Goal: Task Accomplishment & Management: Use online tool/utility

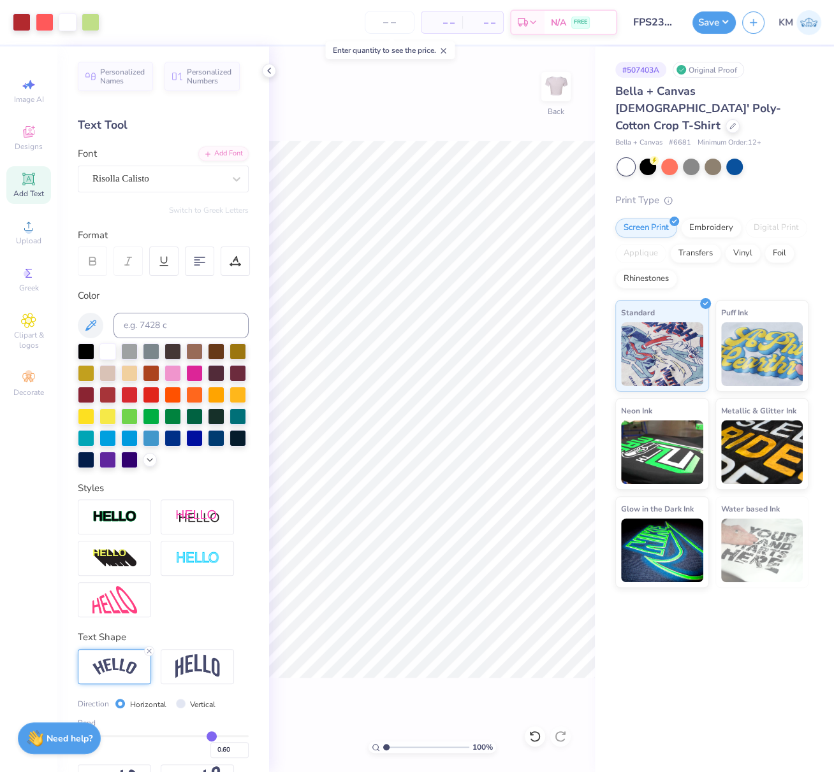
scroll to position [55, 0]
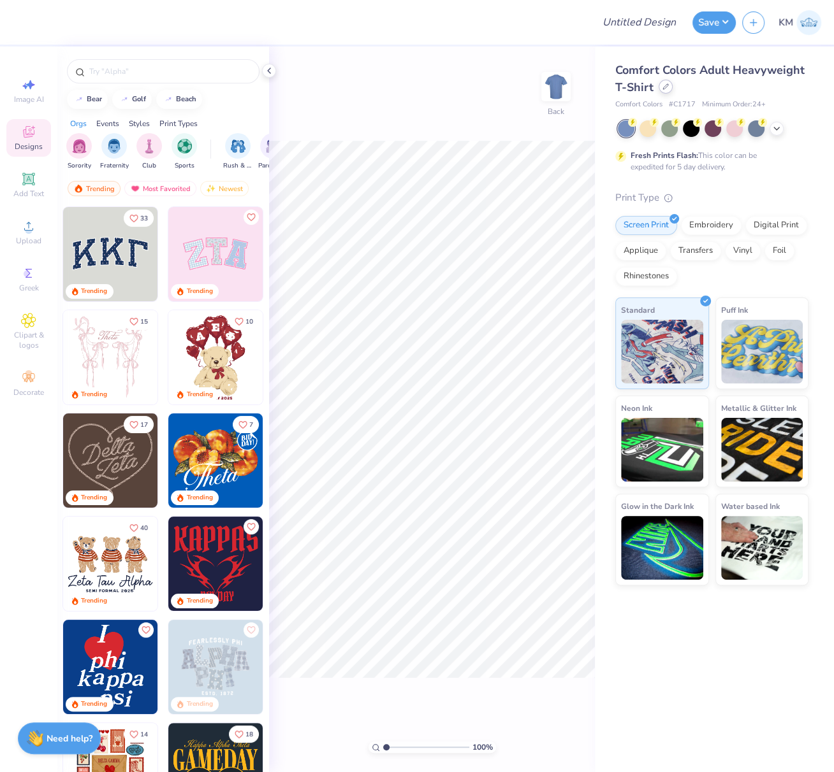
click at [665, 92] on div at bounding box center [665, 87] width 14 height 14
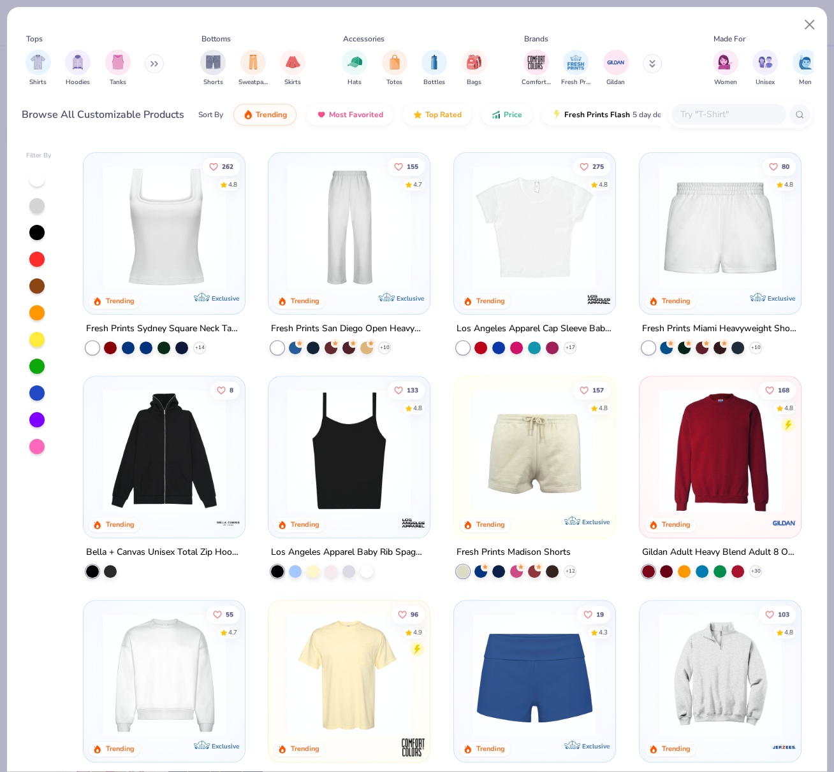
scroll to position [440, 0]
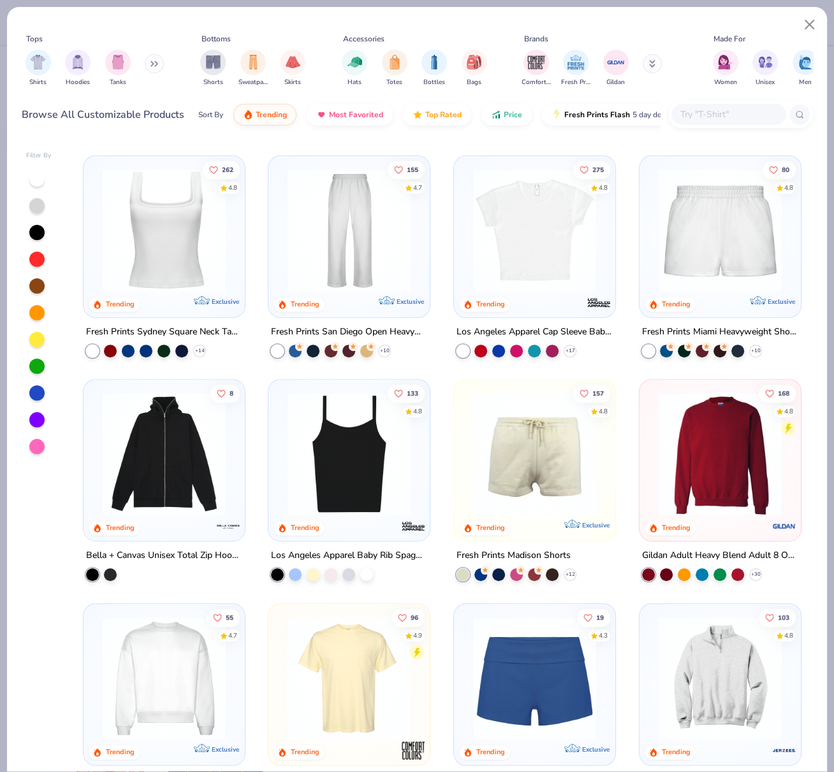
click at [219, 661] on img at bounding box center [164, 678] width 136 height 123
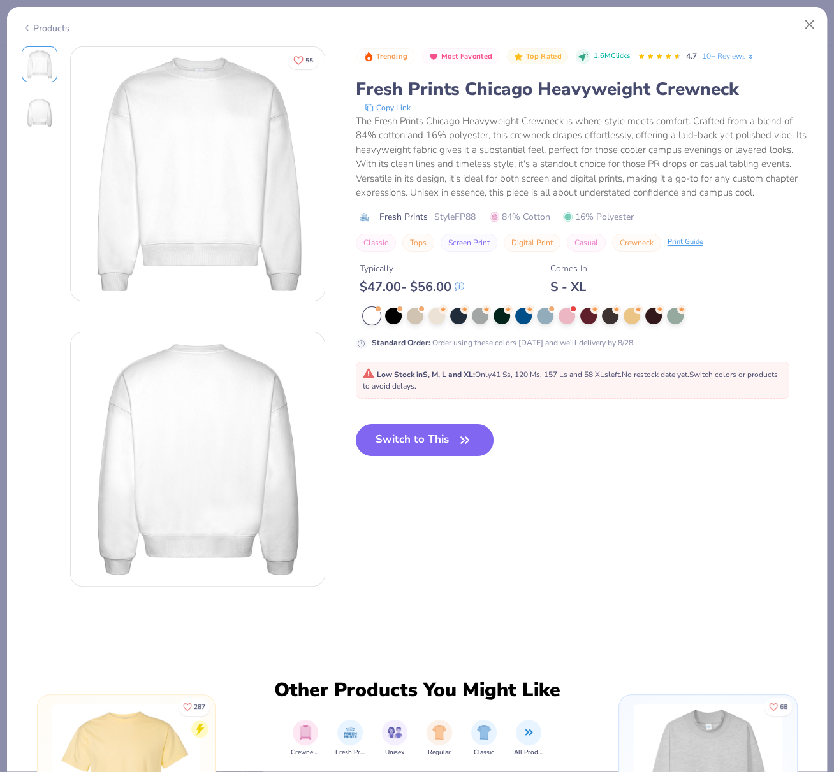
drag, startPoint x: 403, startPoint y: 438, endPoint x: 556, endPoint y: 92, distance: 378.4
click at [403, 438] on button "Switch to This" at bounding box center [425, 440] width 138 height 32
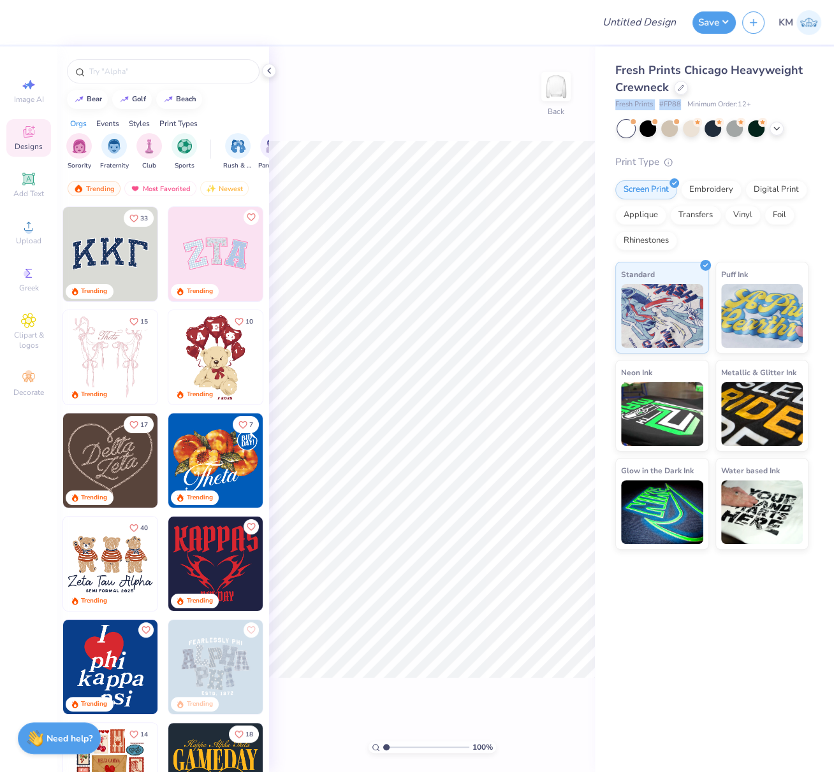
drag, startPoint x: 614, startPoint y: 104, endPoint x: 688, endPoint y: 103, distance: 74.6
click at [677, 103] on div "Fresh Prints Chicago Heavyweight Crewneck Fresh Prints # FP88 Minimum Order: 12…" at bounding box center [714, 299] width 239 height 504
copy div "Fresh Prints # FP88"
click at [22, 230] on icon at bounding box center [28, 226] width 15 height 15
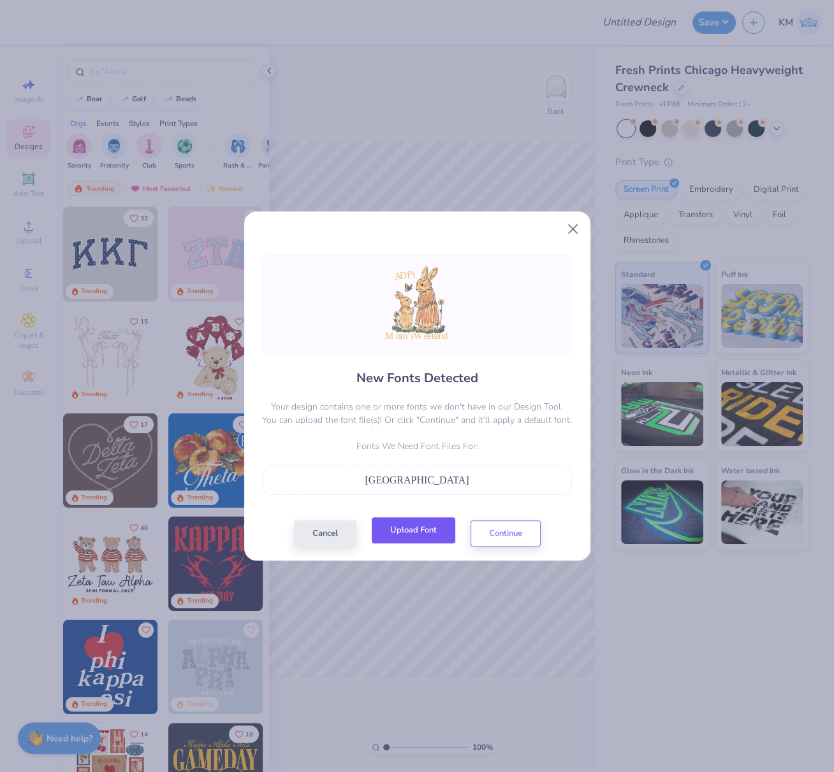
click at [426, 530] on button "Upload Font" at bounding box center [413, 531] width 83 height 26
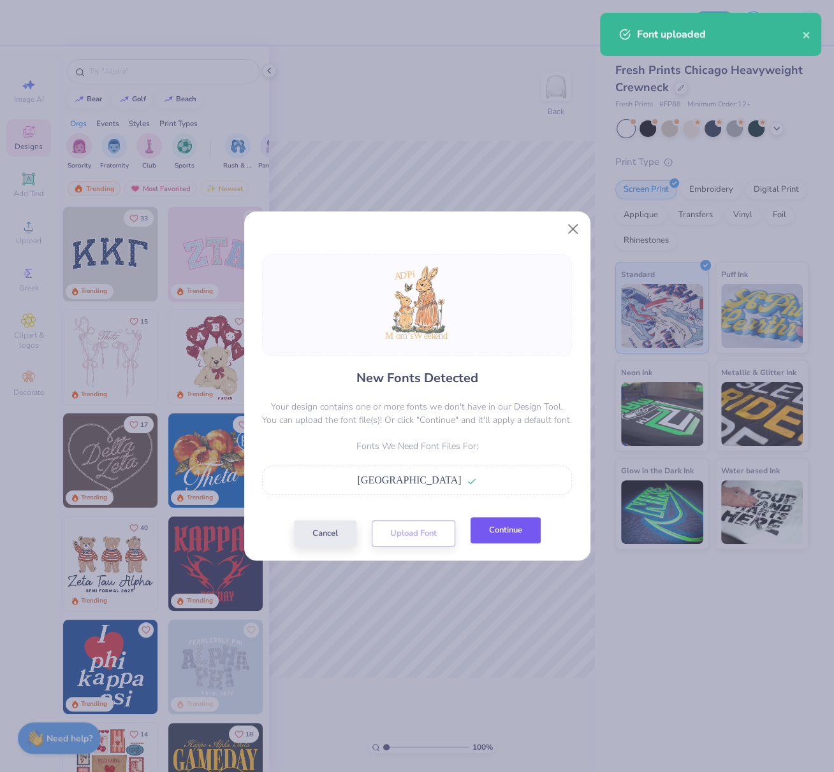
click at [517, 537] on button "Continue" at bounding box center [505, 531] width 70 height 26
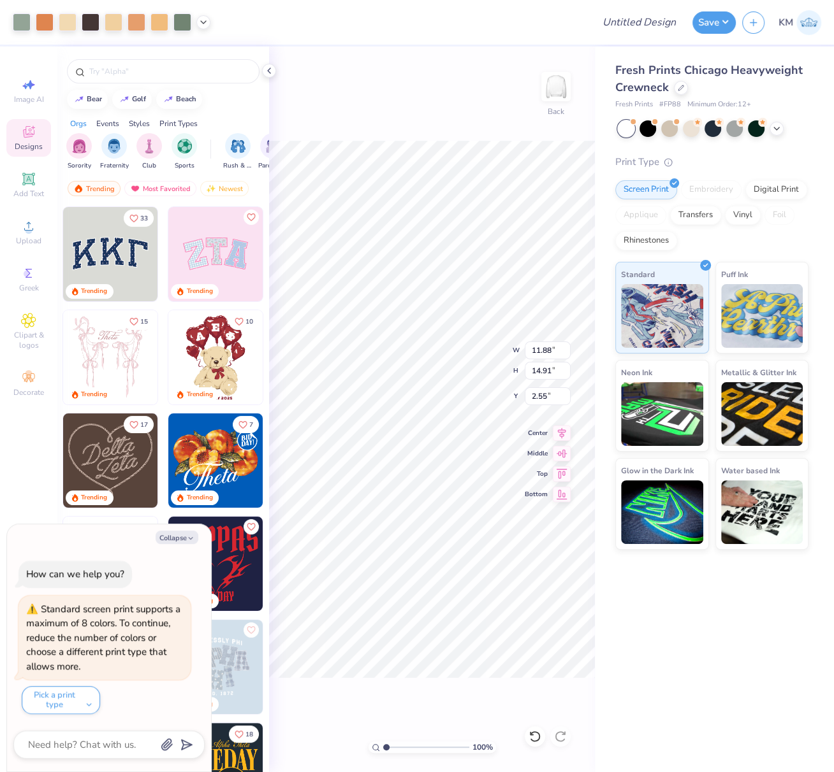
type textarea "x"
type input "4.58"
type input "2.04"
type input "3.42"
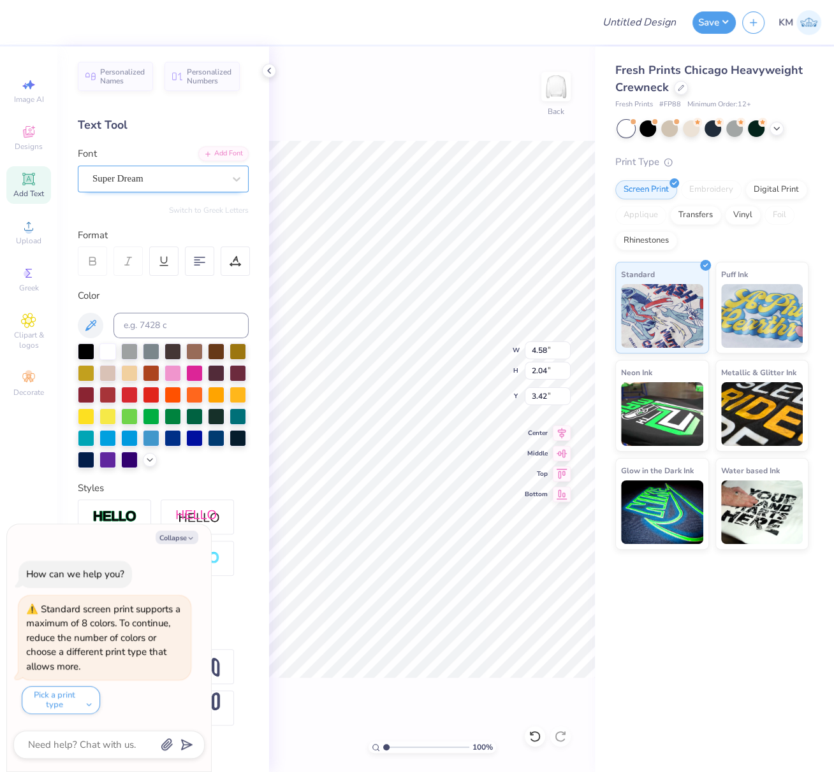
click at [140, 172] on div "Super Dream" at bounding box center [158, 179] width 134 height 20
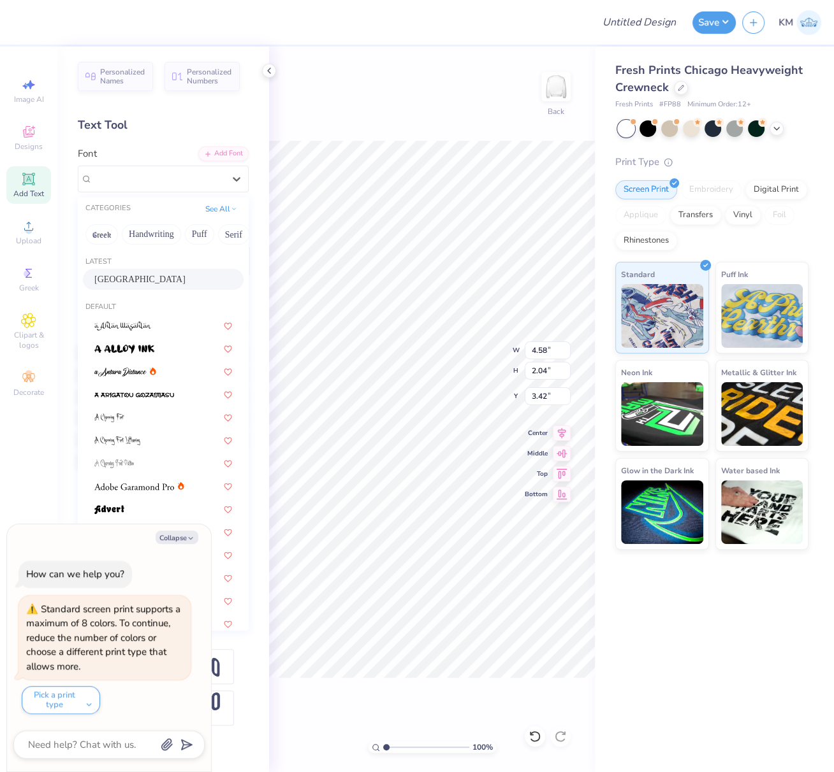
click at [119, 279] on span "Andalusia" at bounding box center [139, 279] width 91 height 13
type textarea "x"
type input "5.37"
type input "3.33"
type input "3.00"
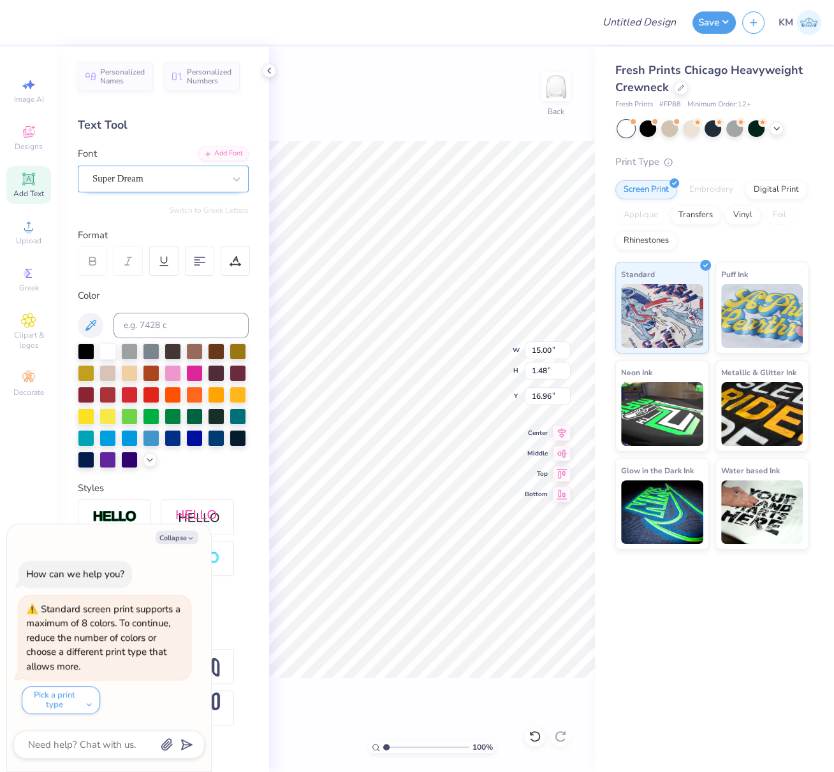
click at [106, 182] on div "Super Dream" at bounding box center [158, 179] width 134 height 20
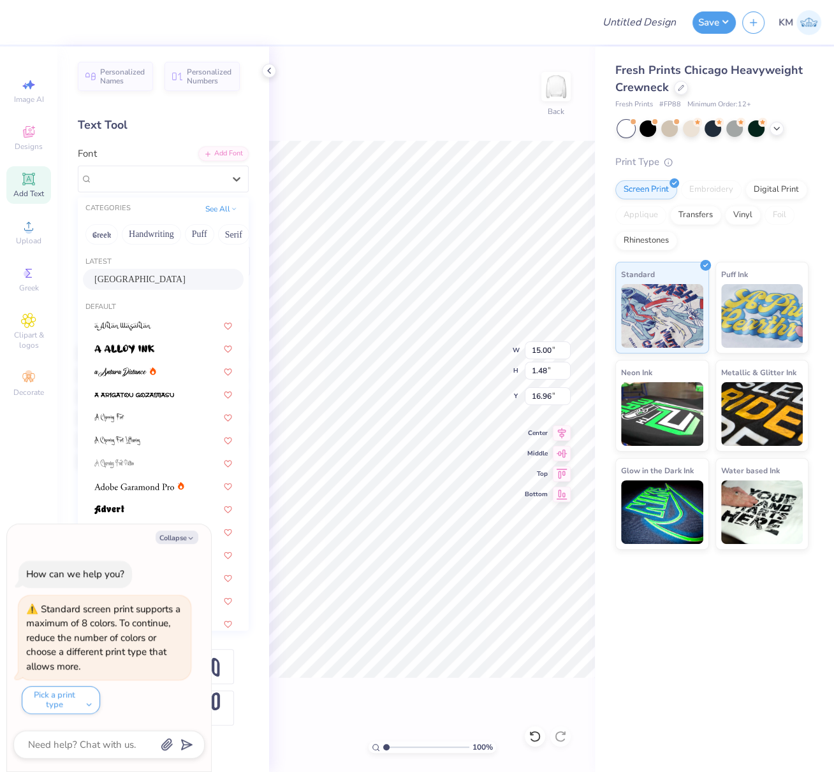
click at [115, 277] on span "Andalusia" at bounding box center [139, 279] width 91 height 13
type textarea "x"
type input "14.01"
type input "2.49"
type input "16.60"
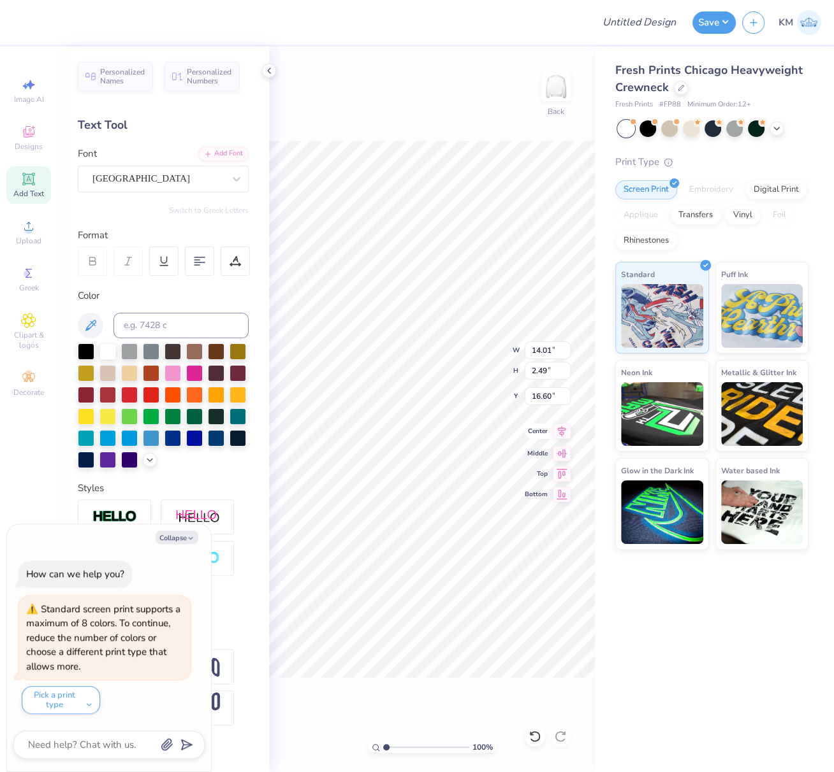
click at [565, 433] on icon at bounding box center [562, 431] width 18 height 15
click at [564, 431] on icon at bounding box center [562, 431] width 18 height 15
type textarea "x"
type input "5.37"
type input "3.33"
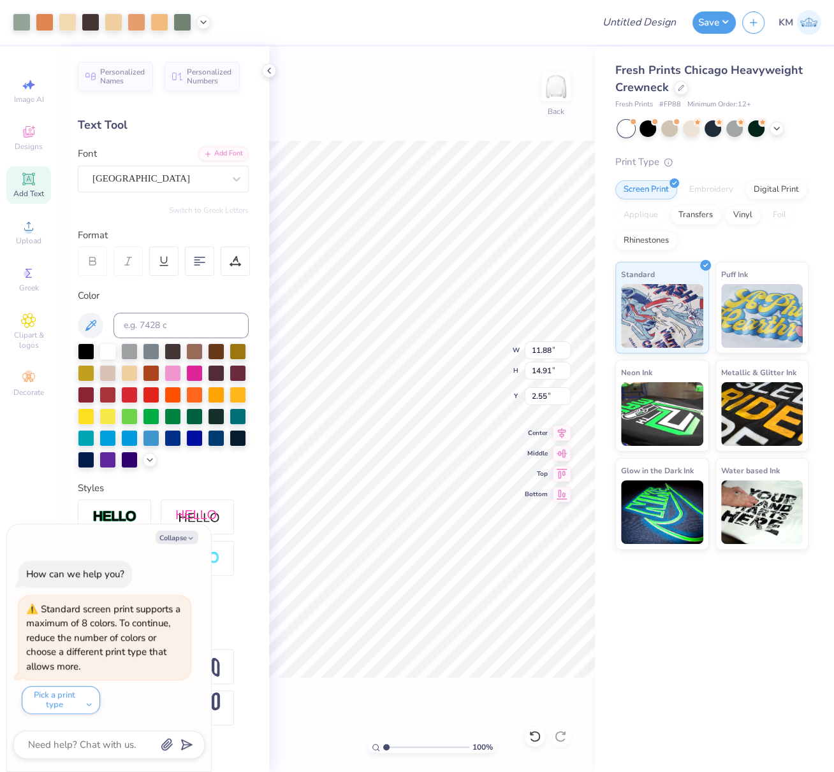
type input "-2.41"
type textarea "x"
drag, startPoint x: 530, startPoint y: 348, endPoint x: 553, endPoint y: 356, distance: 23.8
click at [551, 350] on input "14.01" at bounding box center [548, 351] width 46 height 18
drag, startPoint x: 551, startPoint y: 373, endPoint x: 529, endPoint y: 372, distance: 21.7
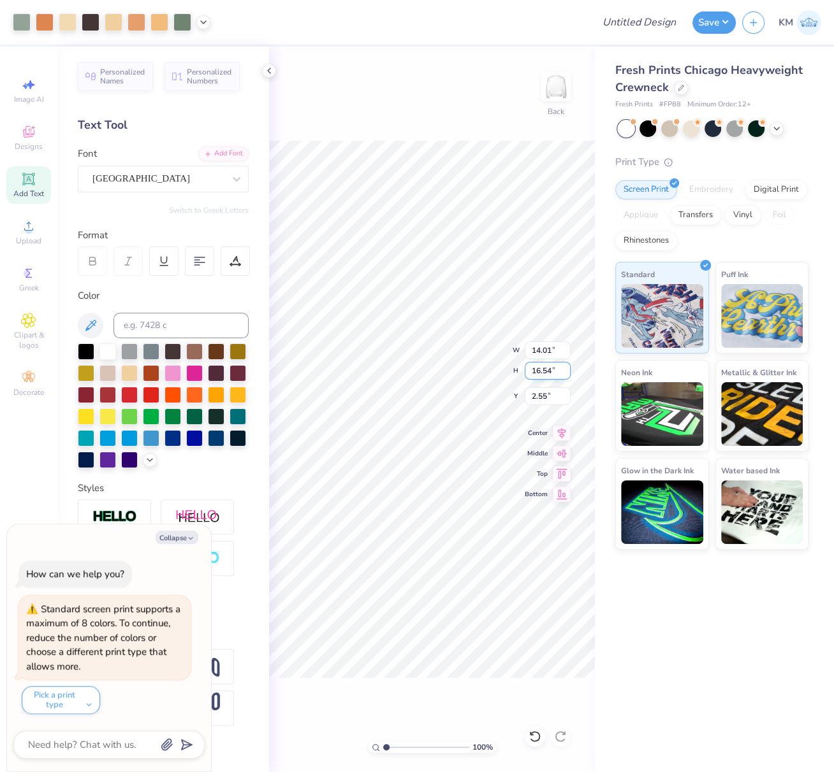
click at [529, 371] on input "16.54" at bounding box center [548, 371] width 46 height 18
type input "13"
type textarea "x"
type input "11.01"
type input "13.00"
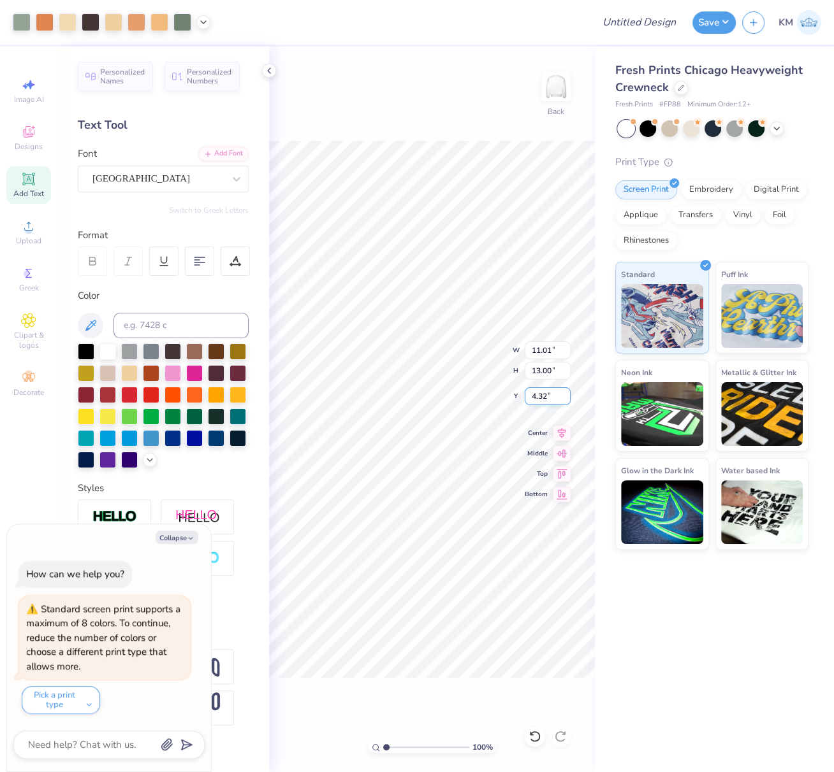
drag, startPoint x: 546, startPoint y: 396, endPoint x: 535, endPoint y: 398, distance: 11.6
click at [537, 395] on input "4.32" at bounding box center [548, 397] width 46 height 18
type input "43"
type textarea "x"
type input "7.50"
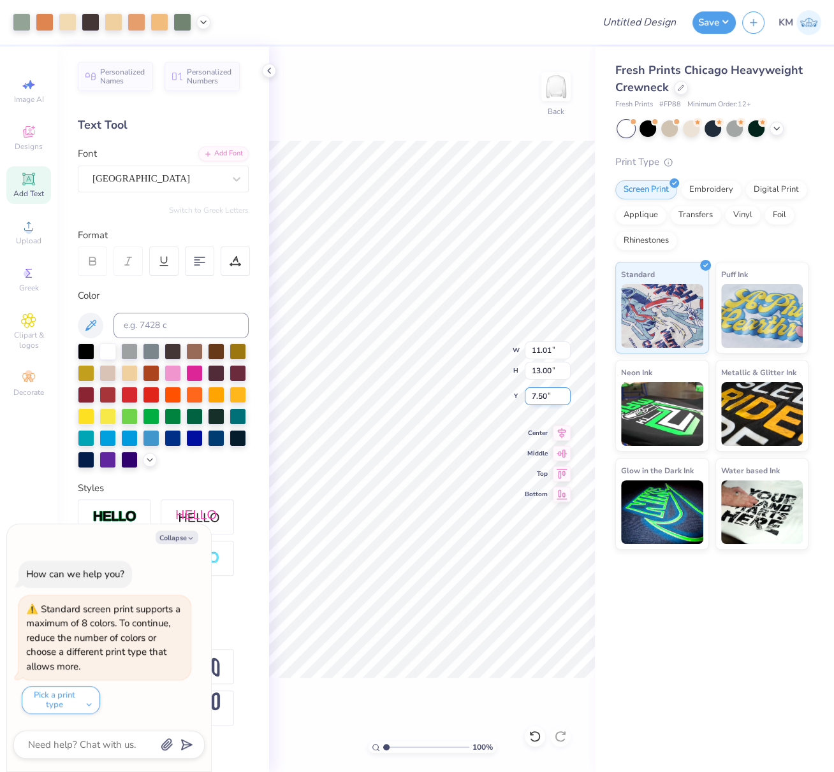
click at [524, 392] on div "100 % Back W 11.01 11.01 " H 13.00 13.00 " Y 7.50 7.50 " Center Middle Top Bott…" at bounding box center [432, 410] width 326 height 726
click at [521, 395] on div "100 % Back W 11.01 11.01 " H 13.00 13.00 " Y 7.50 7.50 " Center Middle Top Bott…" at bounding box center [432, 410] width 326 height 726
type textarea "x"
drag, startPoint x: 549, startPoint y: 394, endPoint x: 528, endPoint y: 395, distance: 20.4
click at [528, 394] on input "7.50" at bounding box center [548, 397] width 46 height 18
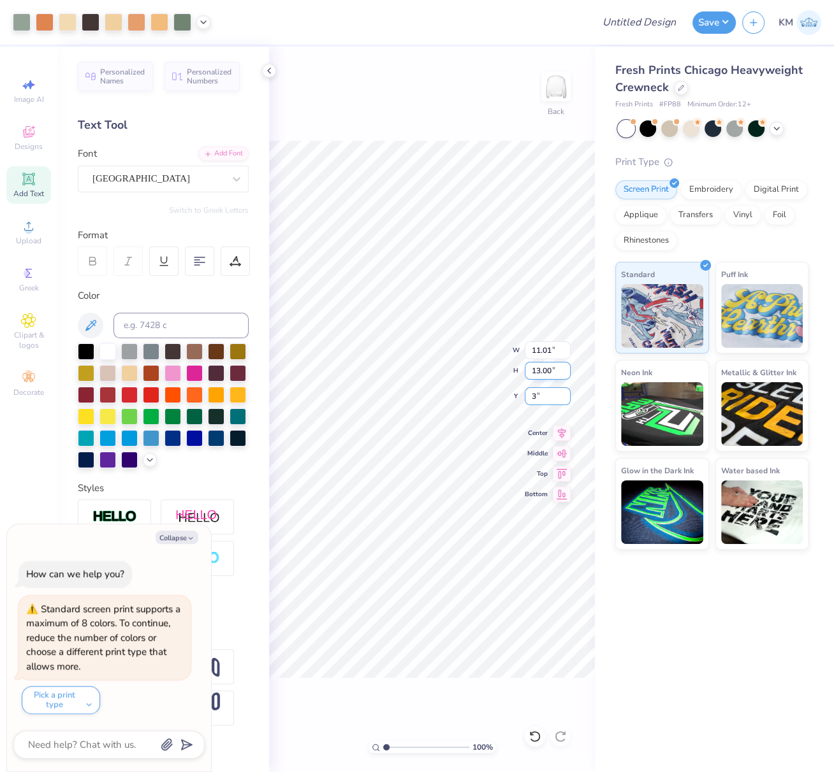
type input "3"
type textarea "x"
type input "3.00"
drag, startPoint x: 561, startPoint y: 431, endPoint x: 555, endPoint y: 436, distance: 8.2
click at [561, 431] on icon at bounding box center [562, 431] width 8 height 11
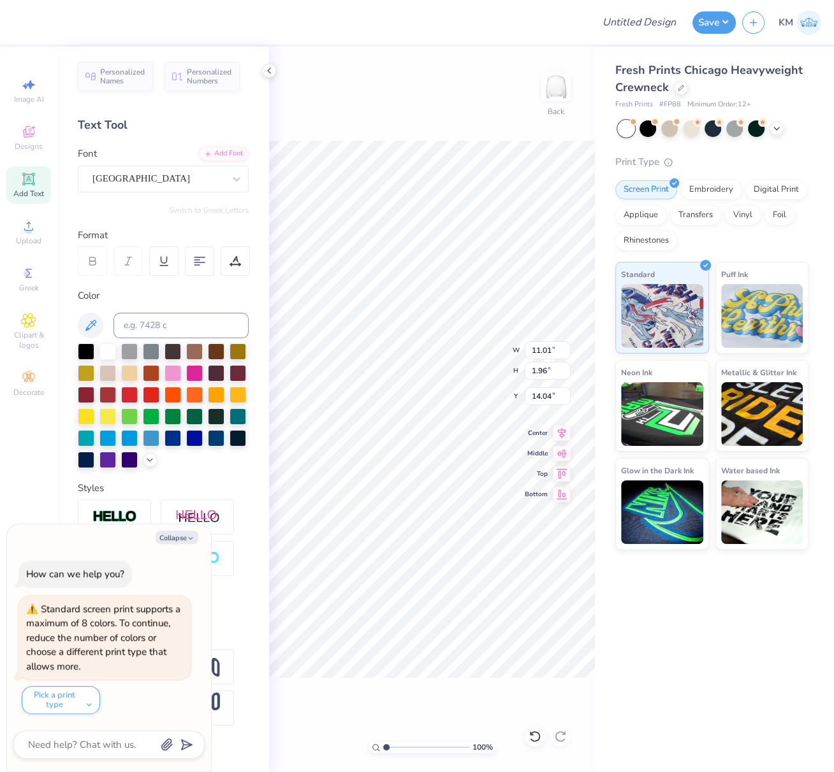
type textarea "x"
click at [651, 22] on input "Design Title" at bounding box center [654, 22] width 62 height 25
paste input "FPS239623"
type input "FPS239623"
type textarea "x"
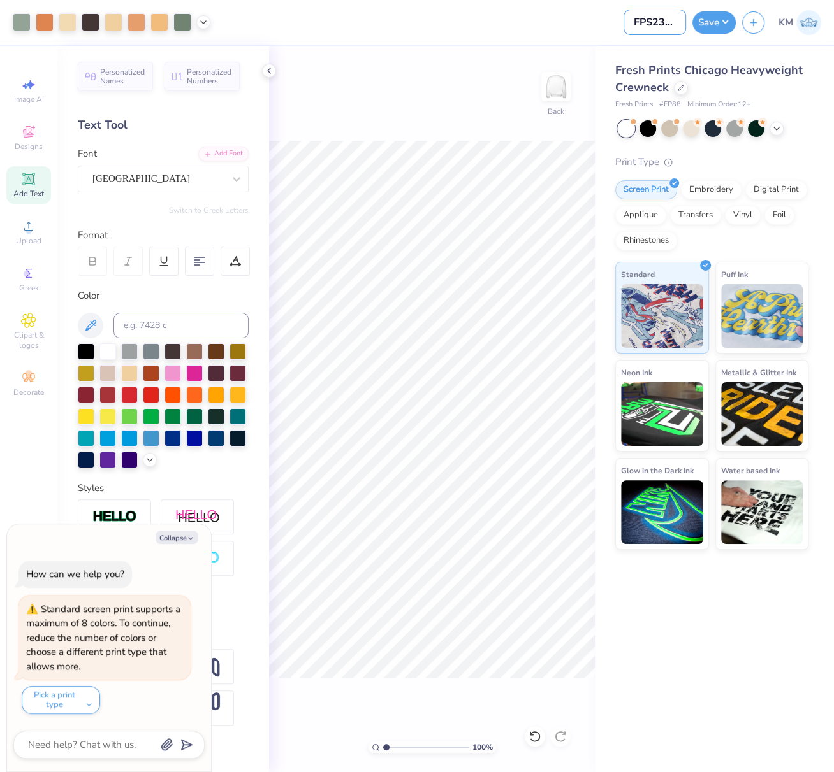
scroll to position [0, 13]
type input "FPS239623"
click at [714, 24] on button "Save" at bounding box center [713, 21] width 43 height 22
type textarea "x"
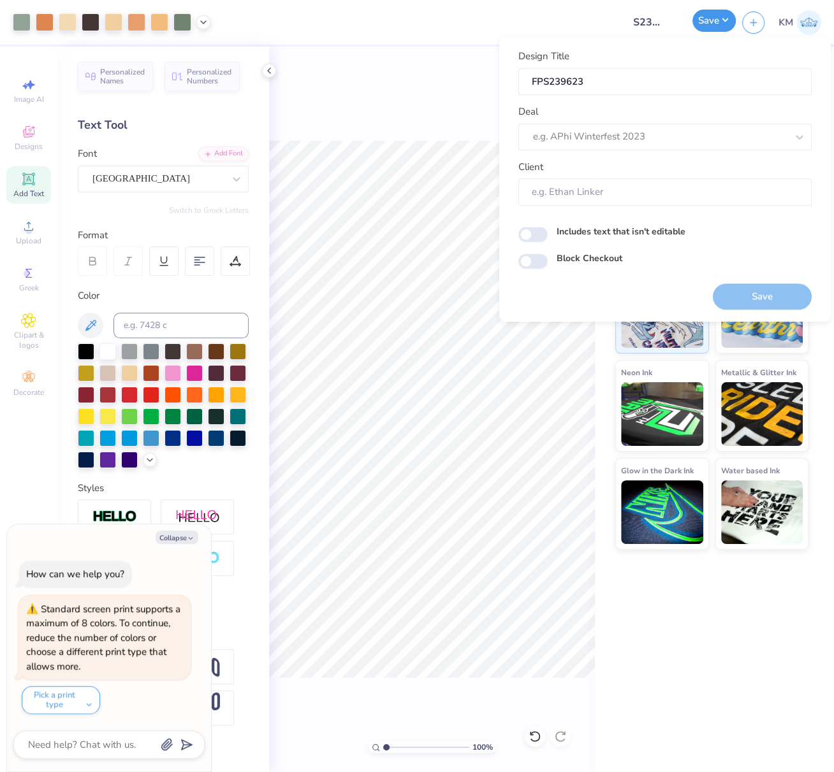
scroll to position [0, 0]
click at [628, 142] on div at bounding box center [660, 136] width 254 height 17
drag, startPoint x: 620, startPoint y: 168, endPoint x: 605, endPoint y: 164, distance: 15.8
click at [619, 168] on div "Design Tool Gallery" at bounding box center [664, 171] width 283 height 21
type input "design tool gall"
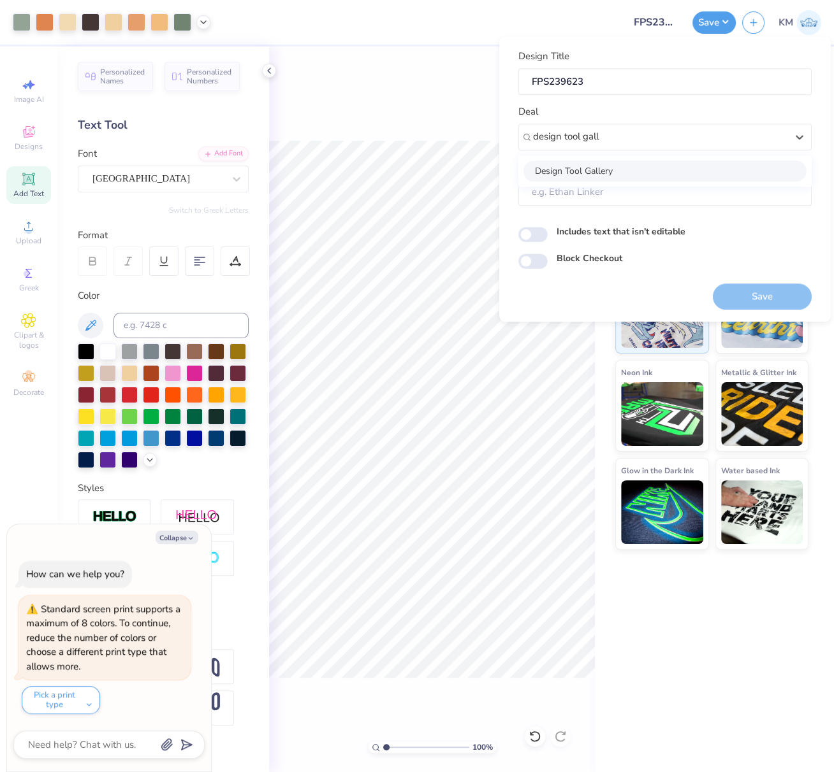
type textarea "x"
type input "Design Tool Gallery User"
drag, startPoint x: 378, startPoint y: 112, endPoint x: 340, endPoint y: 96, distance: 40.8
click at [364, 105] on div "100 % Back" at bounding box center [432, 410] width 326 height 726
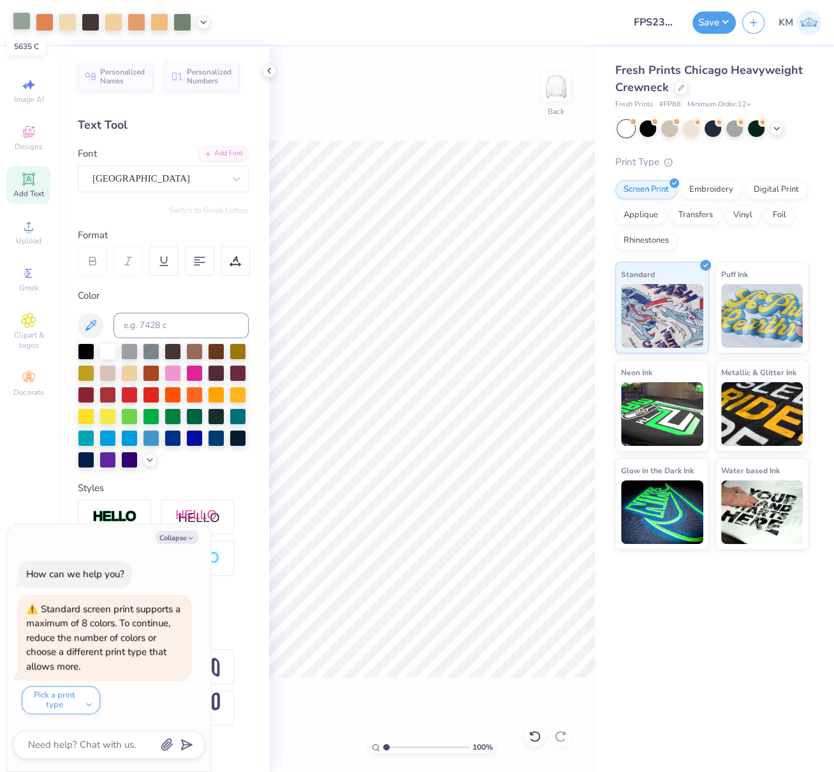
click at [18, 22] on div at bounding box center [22, 21] width 18 height 18
type textarea "x"
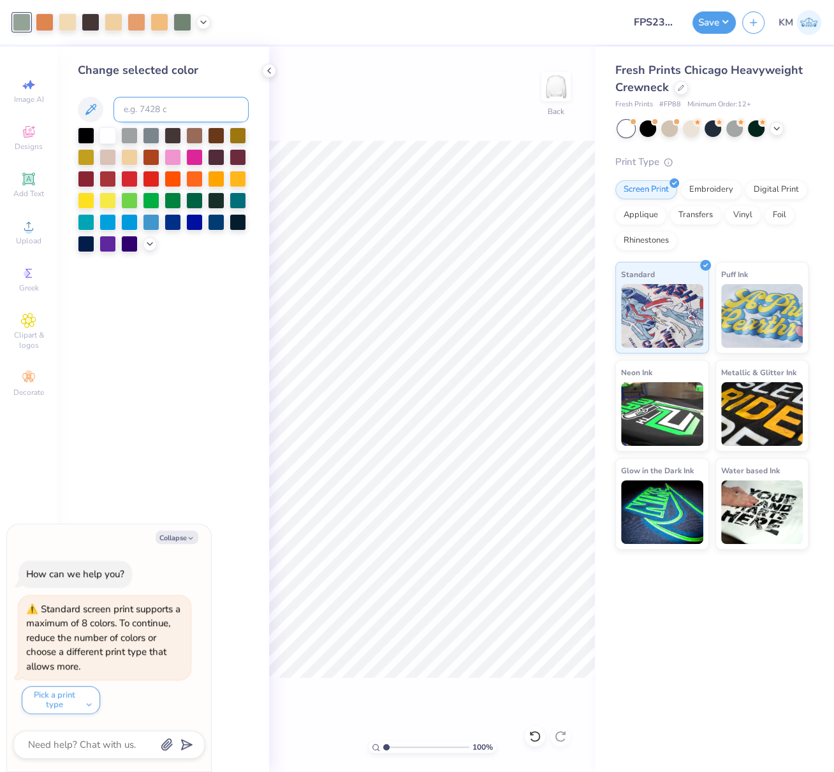
click at [167, 114] on input at bounding box center [180, 109] width 135 height 25
type input "5625"
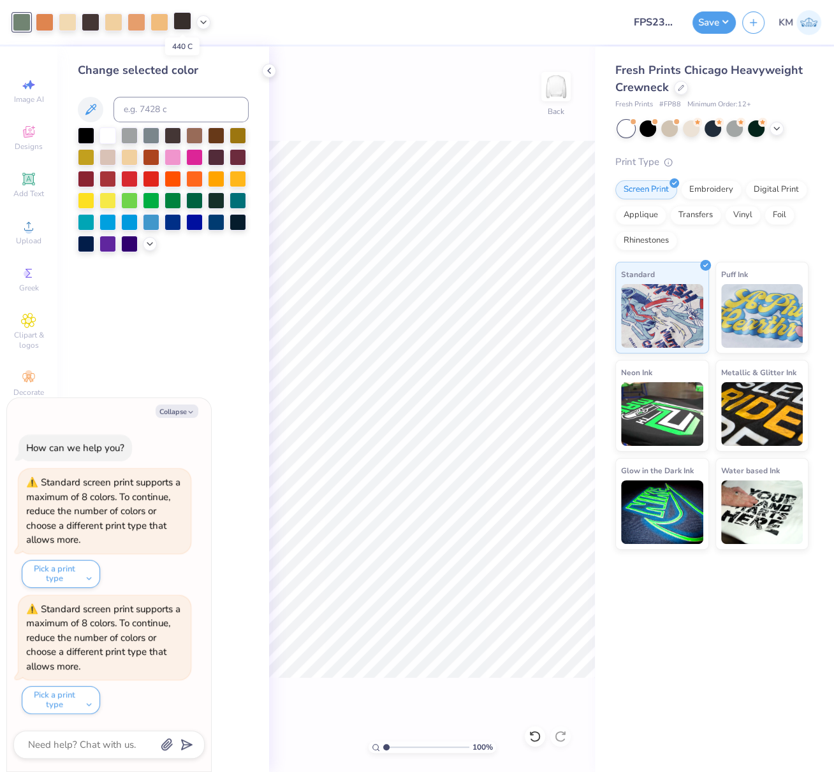
click at [181, 25] on div at bounding box center [182, 21] width 18 height 18
type textarea "x"
drag, startPoint x: 167, startPoint y: 110, endPoint x: 170, endPoint y: 116, distance: 6.9
click at [167, 110] on input at bounding box center [180, 109] width 135 height 25
type input "439"
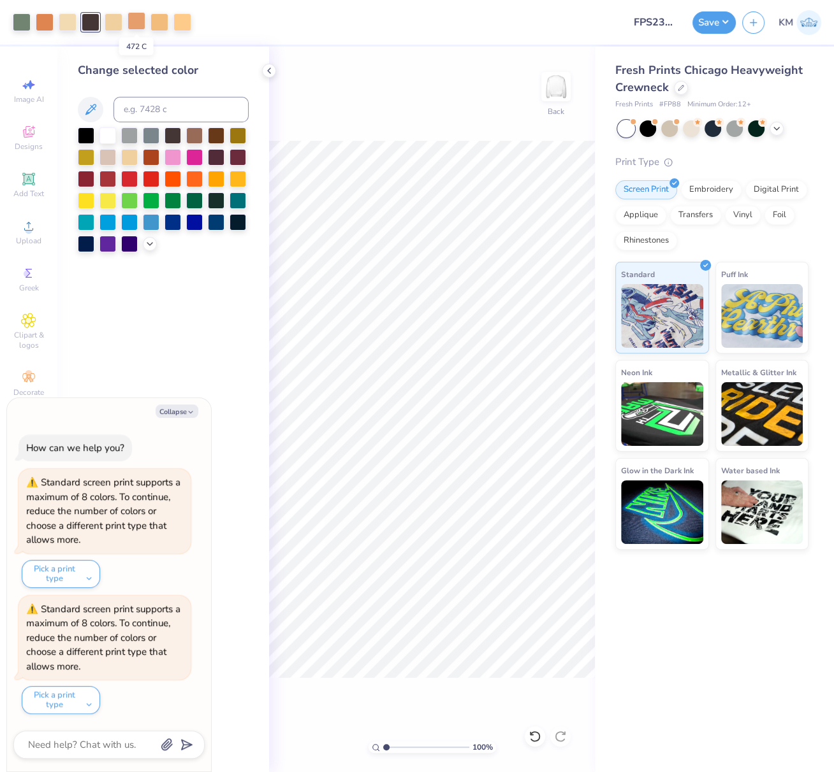
click at [128, 20] on div at bounding box center [136, 21] width 18 height 18
type textarea "x"
click at [163, 109] on input at bounding box center [180, 109] width 135 height 25
type input "7576"
click at [159, 22] on div at bounding box center [159, 21] width 18 height 18
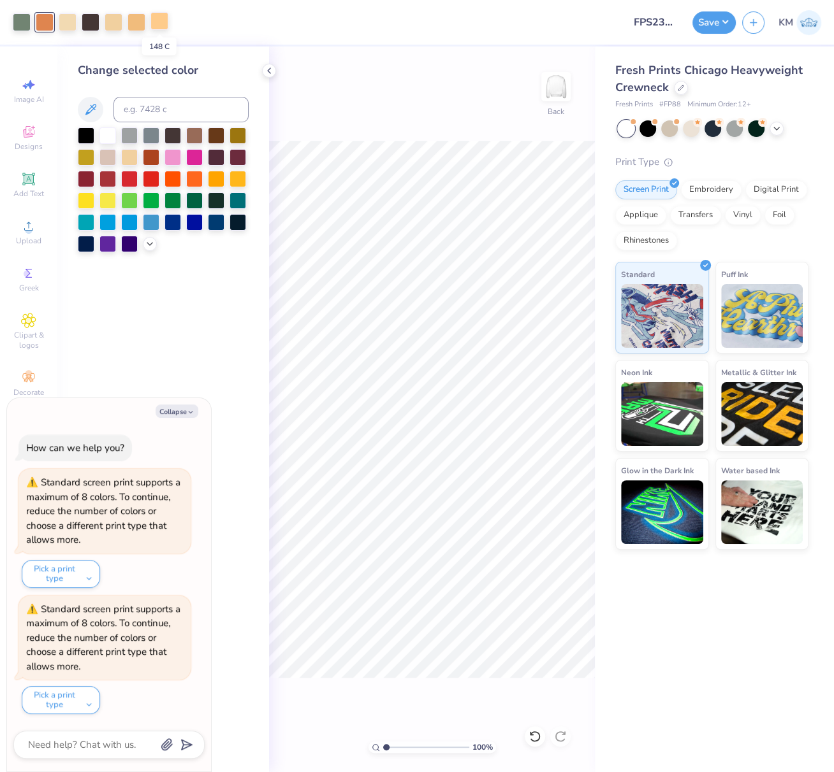
type textarea "x"
click at [166, 113] on input at bounding box center [180, 109] width 135 height 25
type input "156"
click at [106, 19] on div at bounding box center [114, 21] width 18 height 18
type textarea "x"
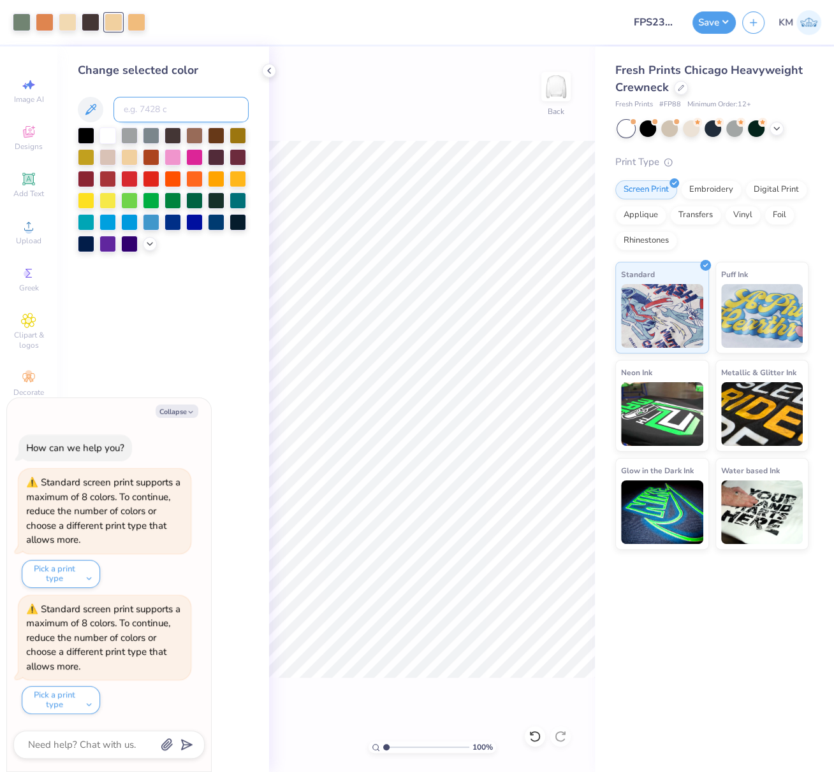
click at [166, 112] on input at bounding box center [180, 109] width 135 height 25
type input "156"
click at [709, 18] on button "Save" at bounding box center [713, 21] width 43 height 22
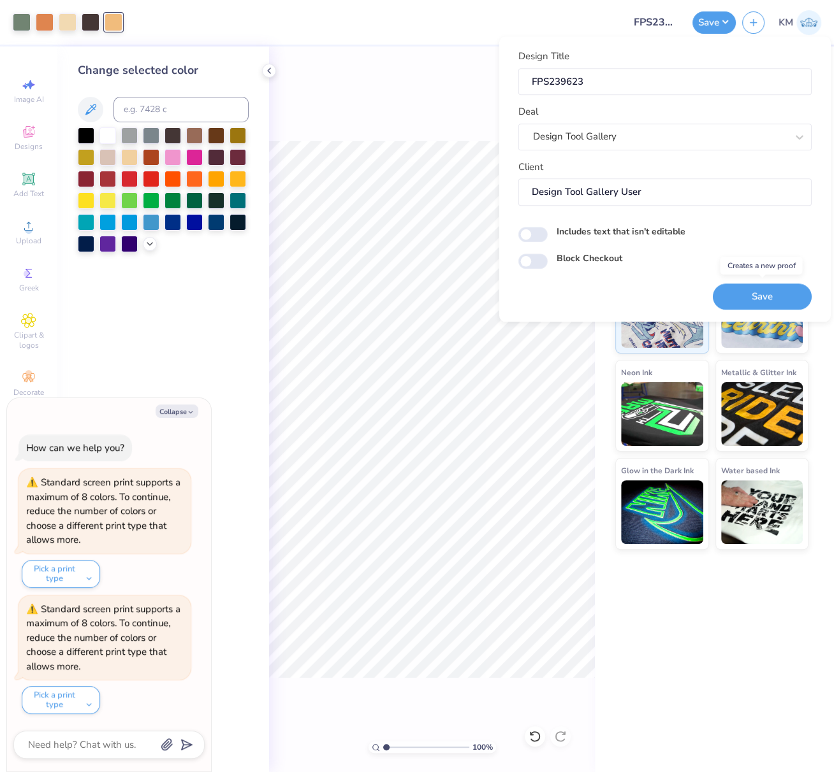
click at [758, 292] on button "Save" at bounding box center [762, 297] width 99 height 26
click at [172, 412] on button "Collapse" at bounding box center [177, 411] width 43 height 13
type textarea "x"
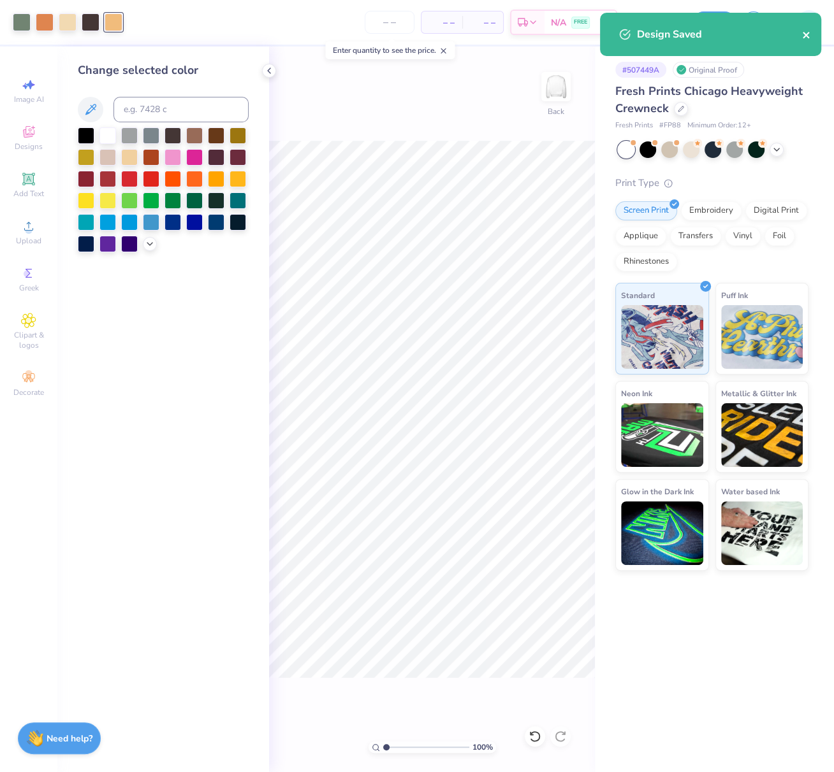
drag, startPoint x: 804, startPoint y: 35, endPoint x: 797, endPoint y: 34, distance: 6.4
click at [804, 34] on icon "close" at bounding box center [806, 35] width 9 height 10
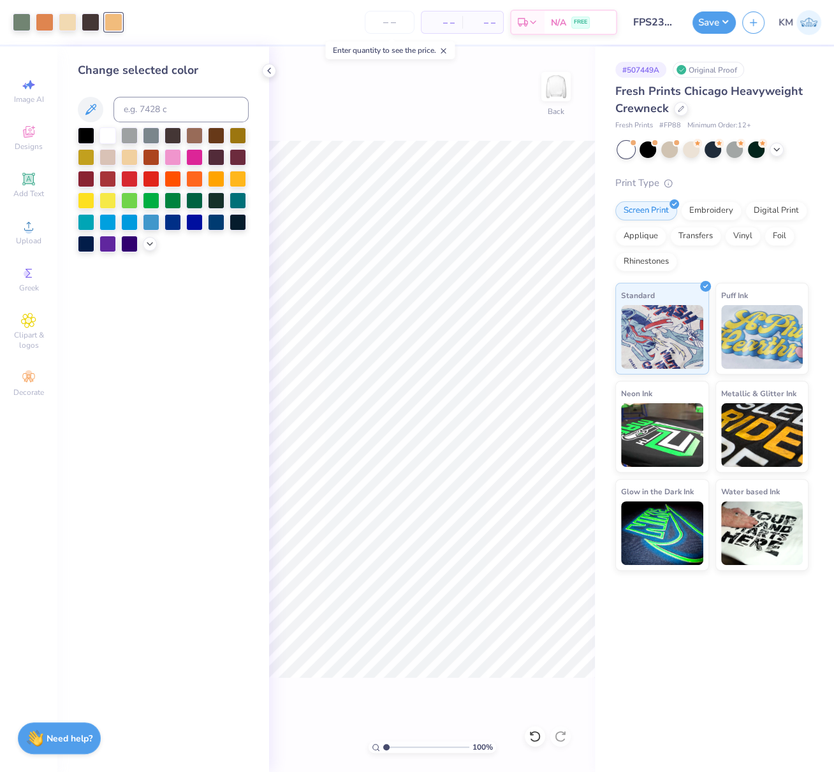
drag, startPoint x: 724, startPoint y: 20, endPoint x: 715, endPoint y: 52, distance: 33.7
click at [723, 20] on div "Design Saved" at bounding box center [710, 39] width 226 height 58
drag, startPoint x: 719, startPoint y: 20, endPoint x: 709, endPoint y: 27, distance: 12.2
click at [720, 20] on button "Save" at bounding box center [713, 21] width 43 height 22
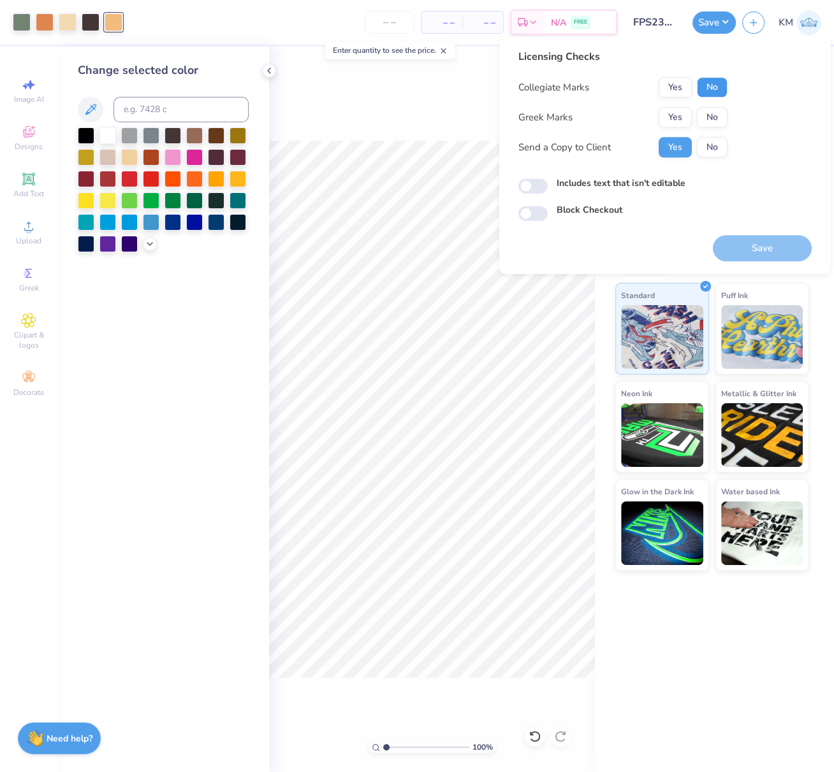
click at [718, 89] on button "No" at bounding box center [712, 87] width 31 height 20
click at [678, 111] on button "Yes" at bounding box center [674, 117] width 33 height 20
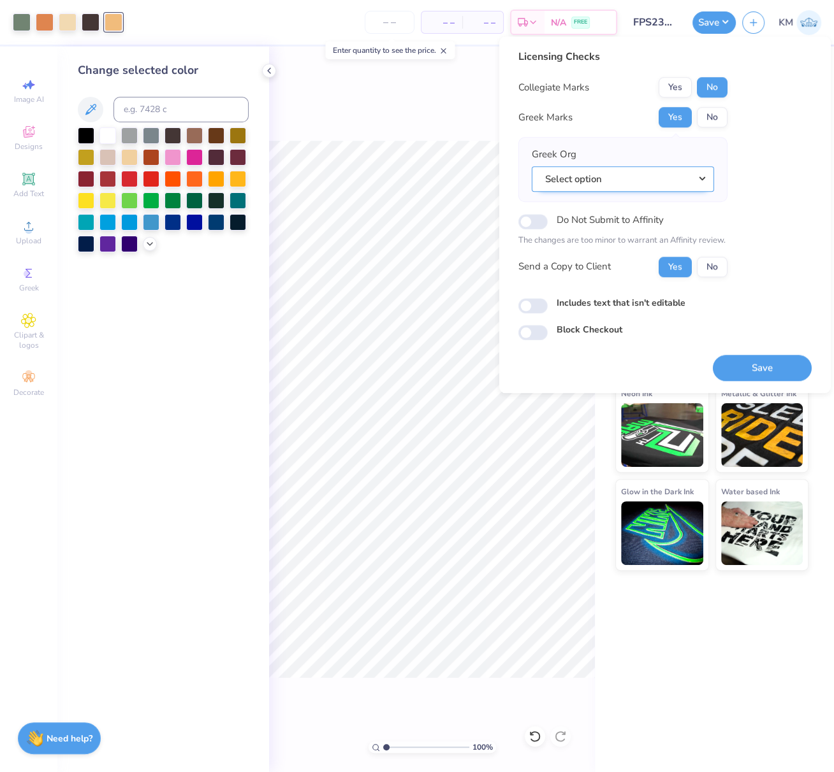
click at [700, 177] on button "Select option" at bounding box center [623, 179] width 182 height 26
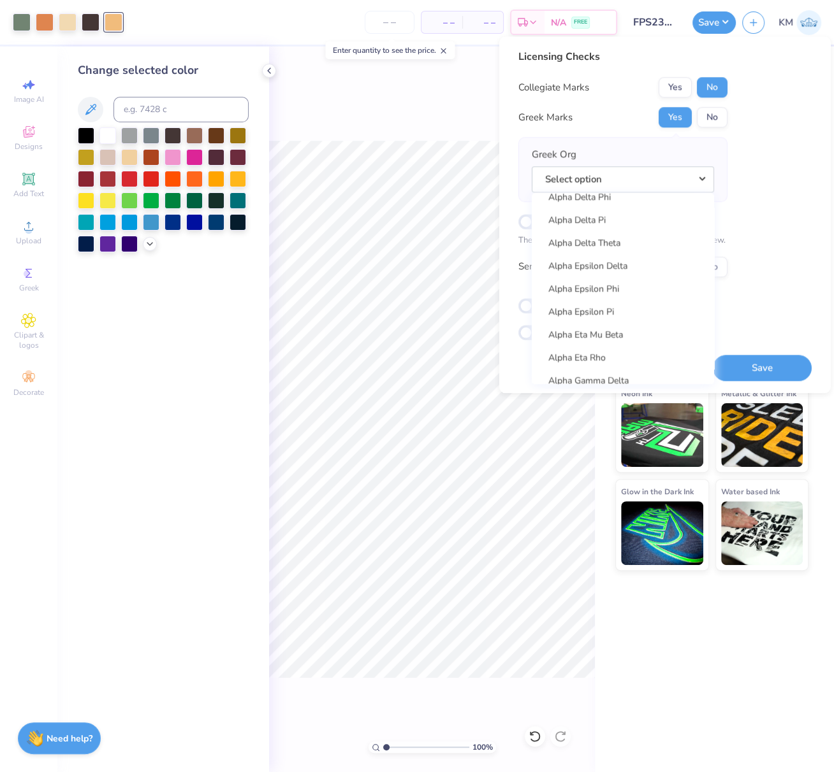
scroll to position [252, 0]
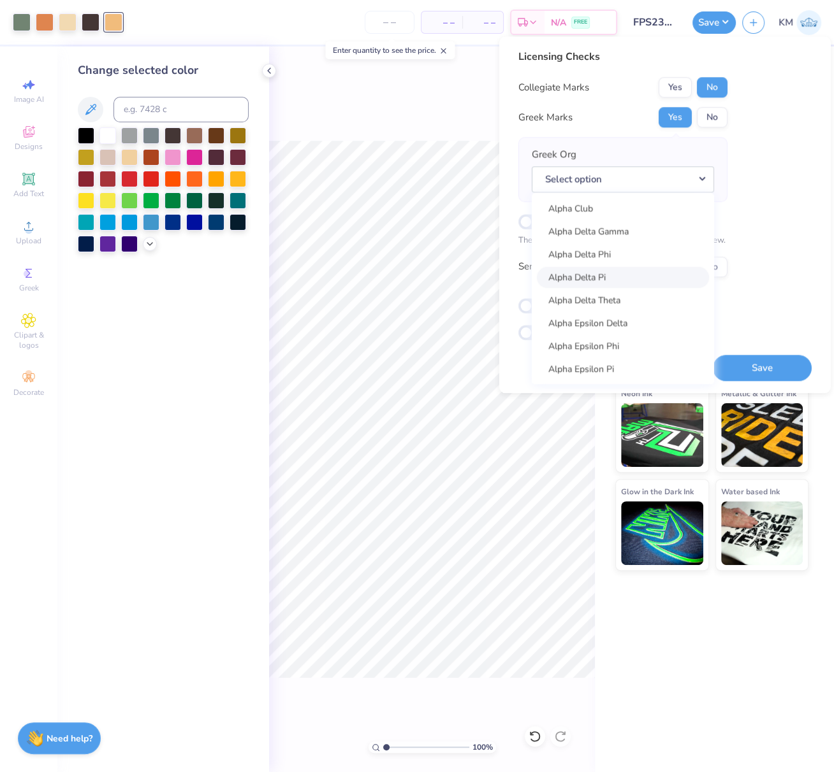
click at [605, 275] on link "Alpha Delta Pi" at bounding box center [623, 276] width 172 height 21
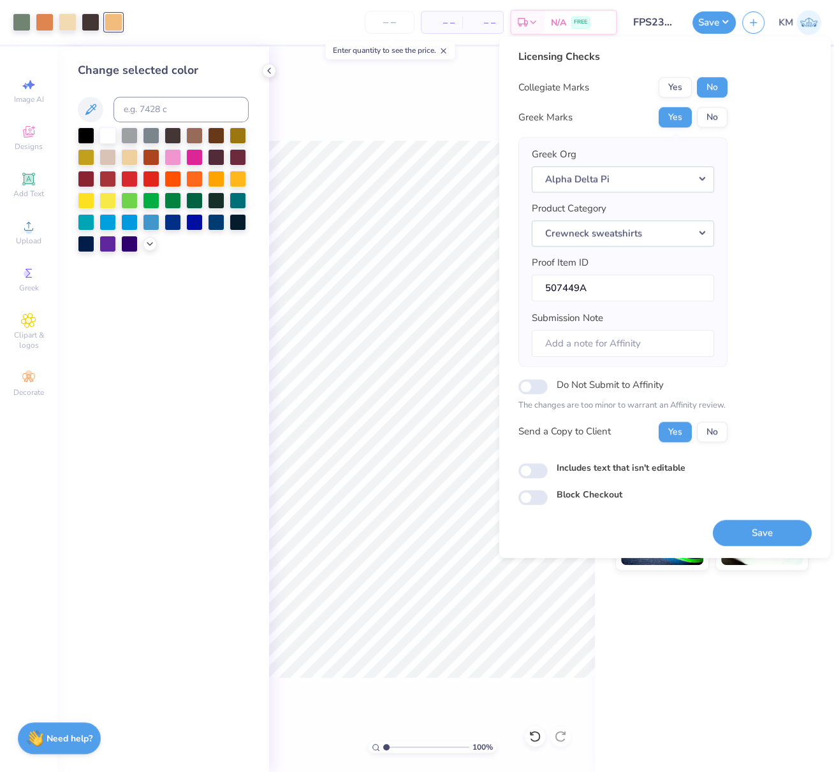
click at [775, 277] on div "Licensing Checks Collegiate Marks Yes No Greek Marks Yes No Greek Org Alpha Del…" at bounding box center [664, 277] width 293 height 456
click at [631, 340] on input "Submission Note" at bounding box center [623, 343] width 182 height 27
type input "Event: Mom's Weekend, Eta Chapter"
click at [718, 430] on button "No" at bounding box center [712, 432] width 31 height 20
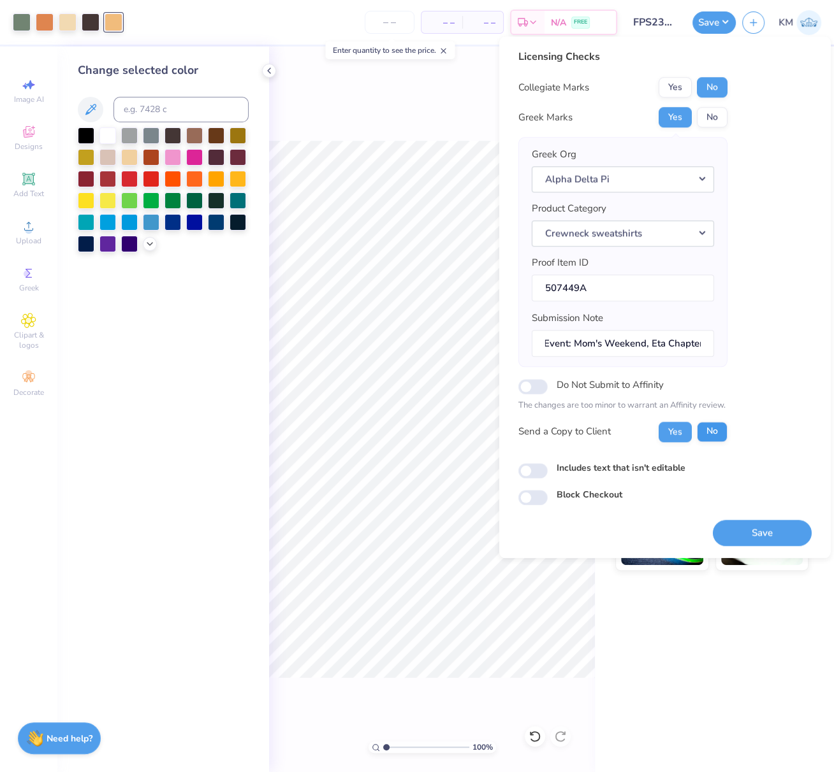
scroll to position [0, 0]
click at [774, 535] on button "Save" at bounding box center [762, 533] width 99 height 26
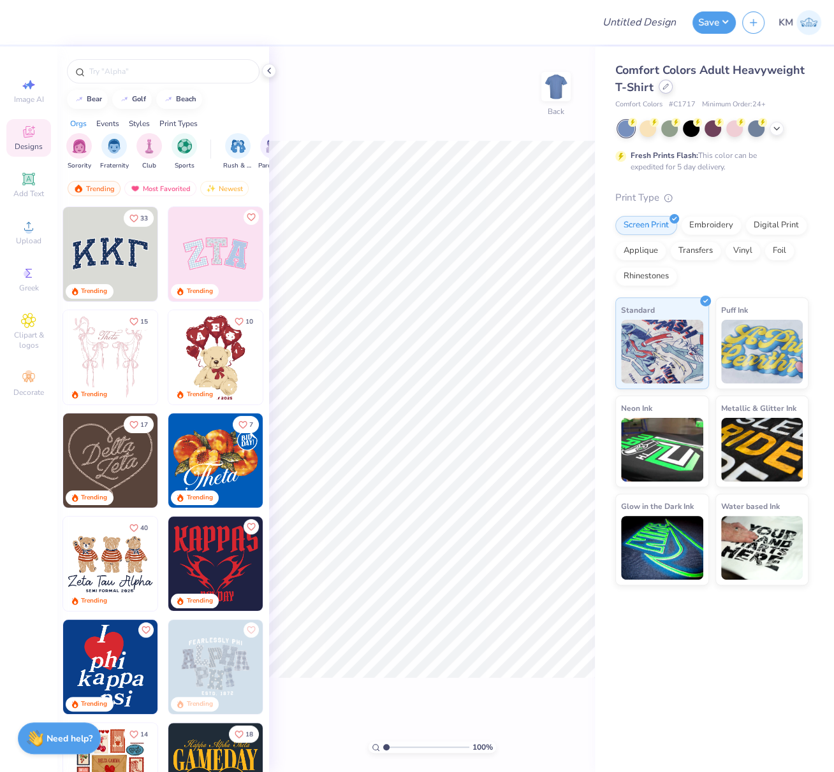
click at [663, 89] on icon at bounding box center [665, 86] width 6 height 6
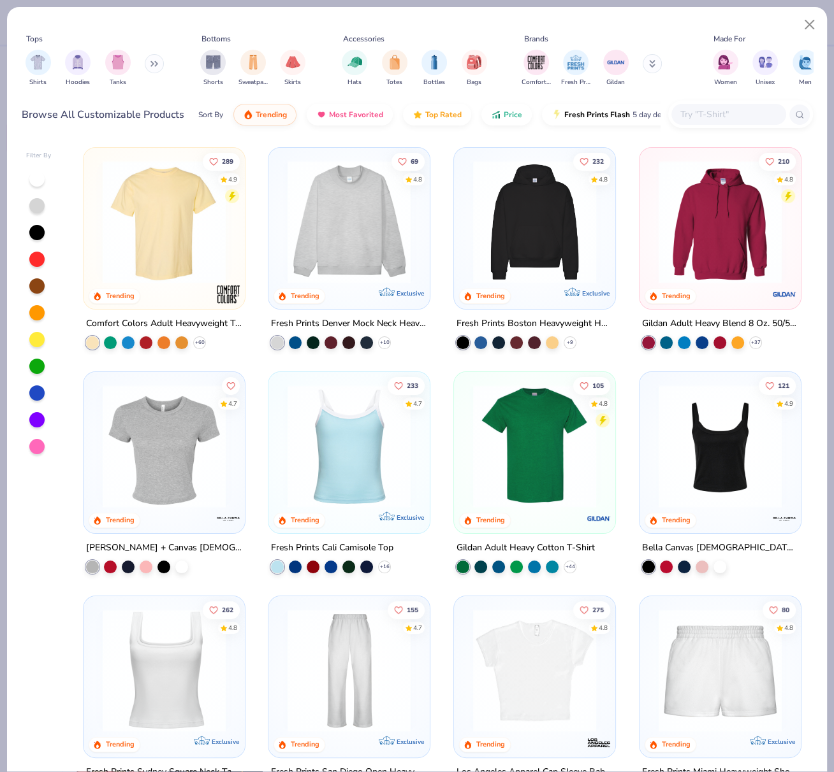
click at [180, 254] on img at bounding box center [164, 222] width 136 height 123
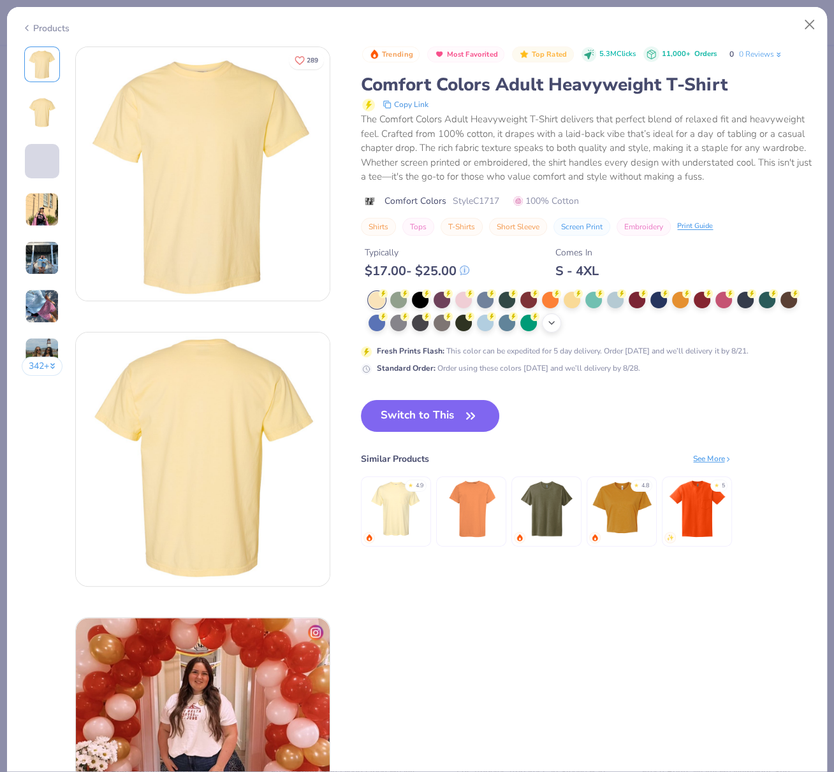
click at [555, 328] on icon at bounding box center [551, 323] width 10 height 10
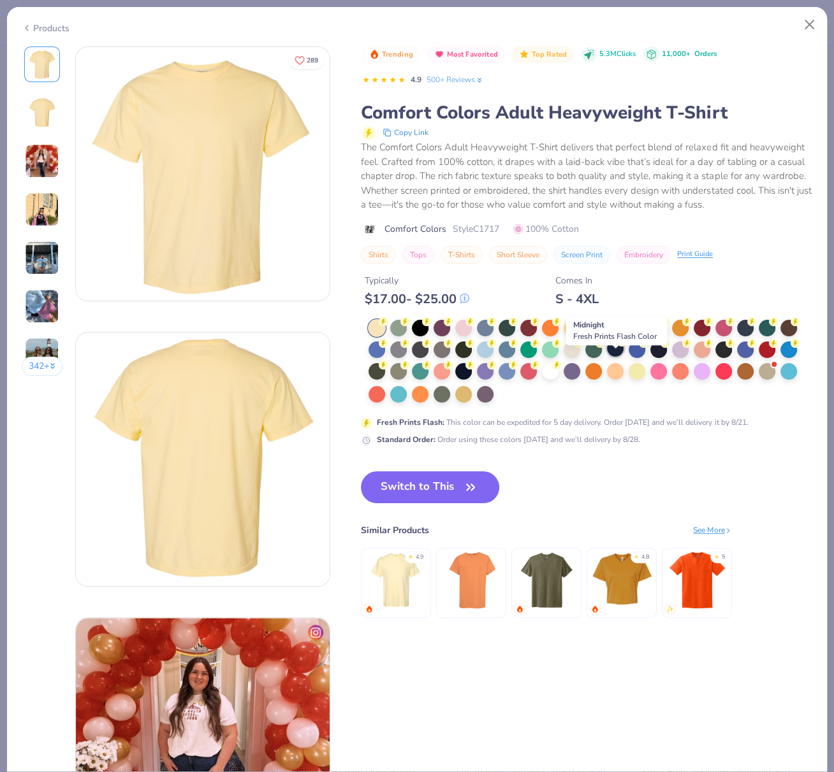
click at [616, 357] on div at bounding box center [615, 348] width 17 height 17
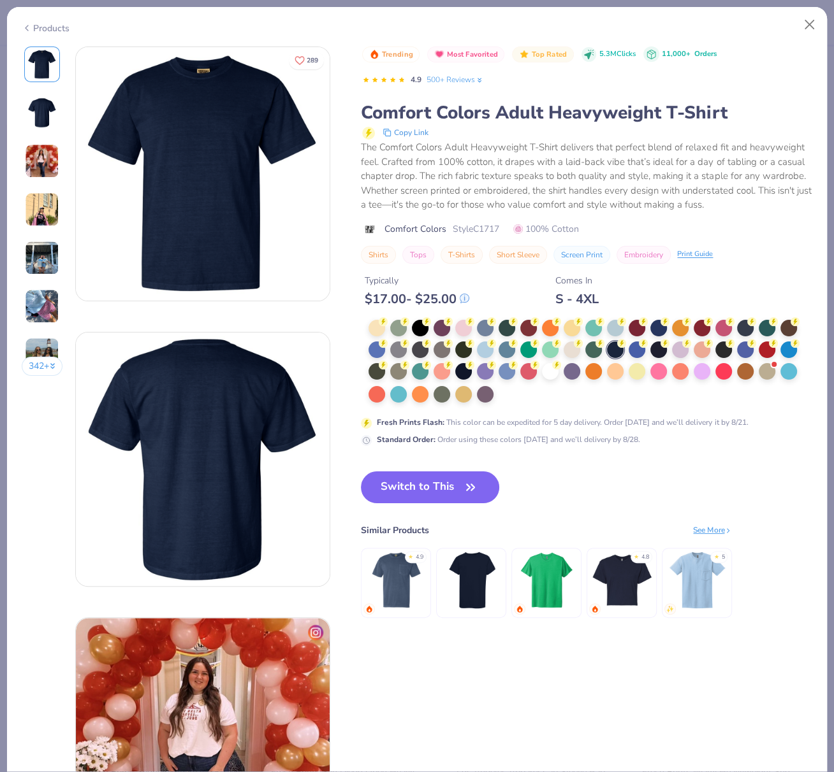
click at [407, 498] on button "Switch to This" at bounding box center [430, 488] width 138 height 32
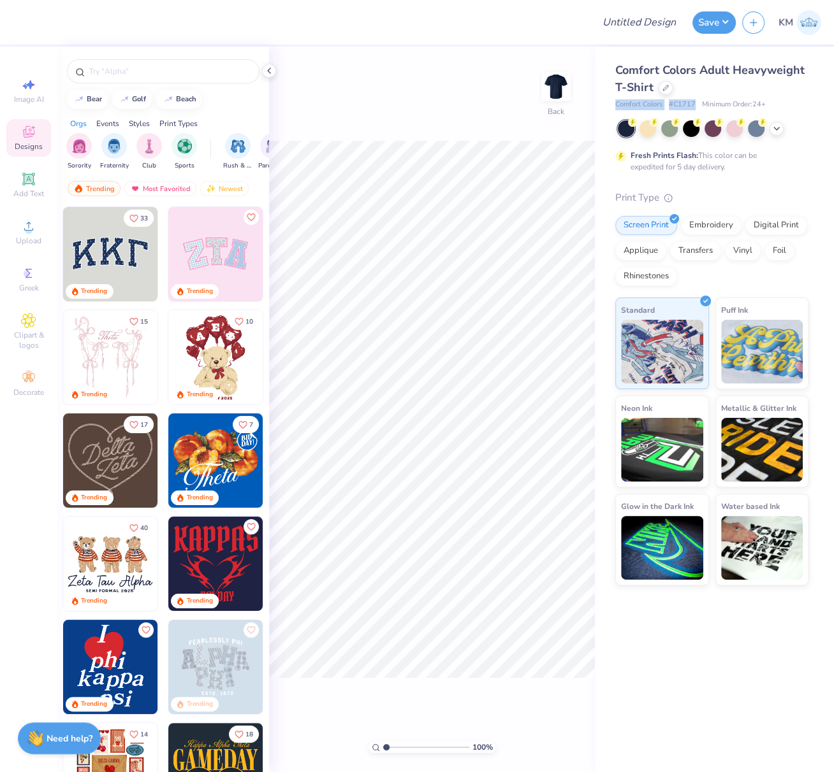
drag, startPoint x: 623, startPoint y: 106, endPoint x: 694, endPoint y: 105, distance: 71.4
click at [694, 105] on div "Comfort Colors Adult Heavyweight T-Shirt Comfort Colors # C1717 Minimum Order: …" at bounding box center [714, 316] width 239 height 539
copy div "Comfort Colors # C1717"
click at [17, 229] on div "Upload" at bounding box center [28, 233] width 45 height 38
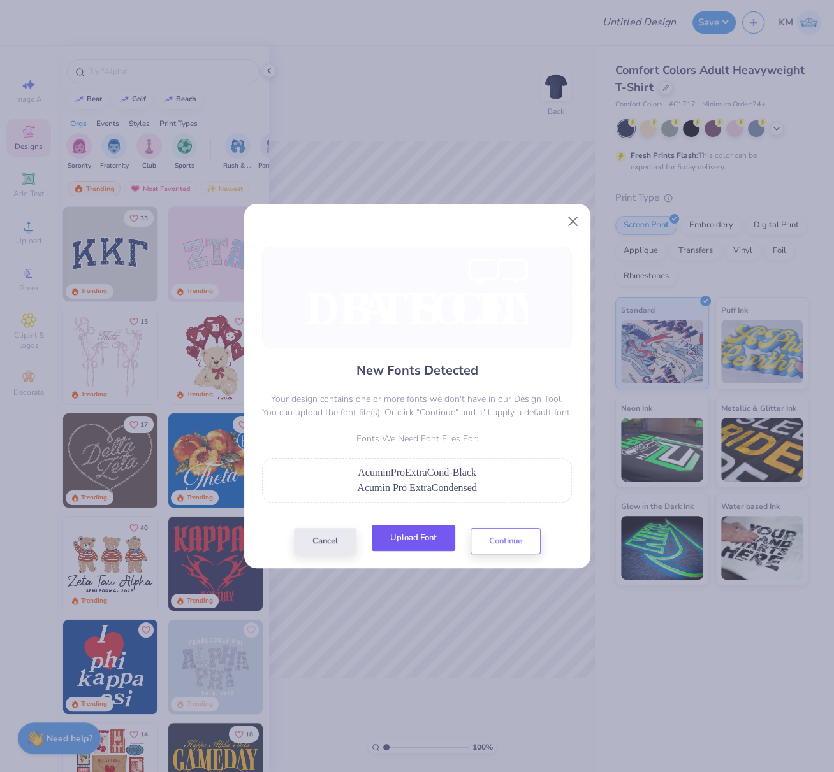
click at [414, 542] on button "Upload Font" at bounding box center [413, 538] width 83 height 26
click at [408, 535] on button "Upload Font" at bounding box center [413, 538] width 83 height 26
click at [444, 541] on button "Upload Font" at bounding box center [413, 538] width 83 height 26
click at [423, 539] on button "Upload Font" at bounding box center [413, 538] width 83 height 26
click at [507, 547] on button "Continue" at bounding box center [505, 538] width 70 height 26
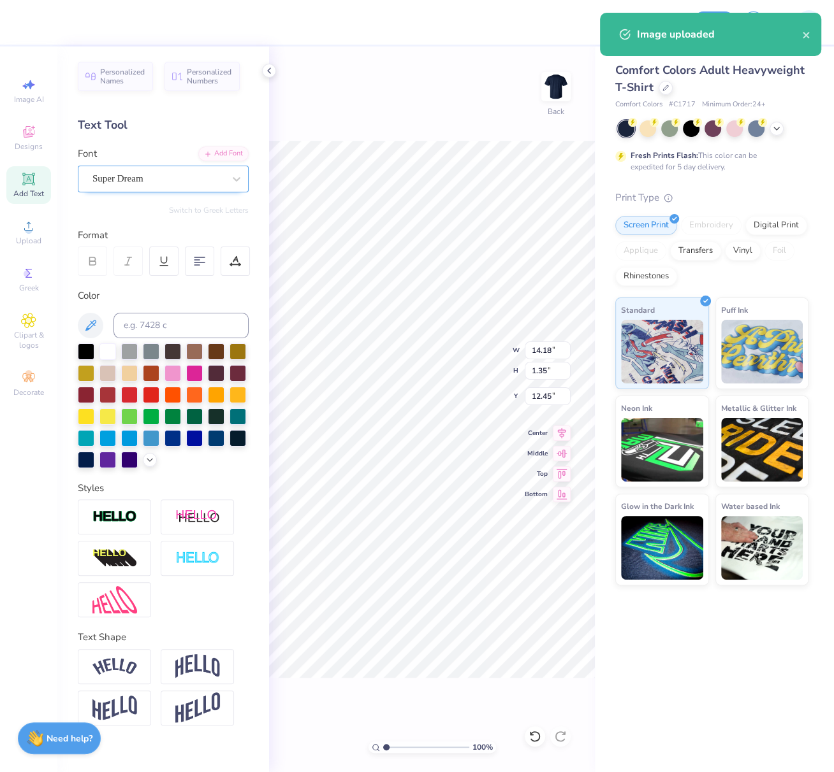
click at [161, 180] on div "Super Dream" at bounding box center [158, 179] width 134 height 20
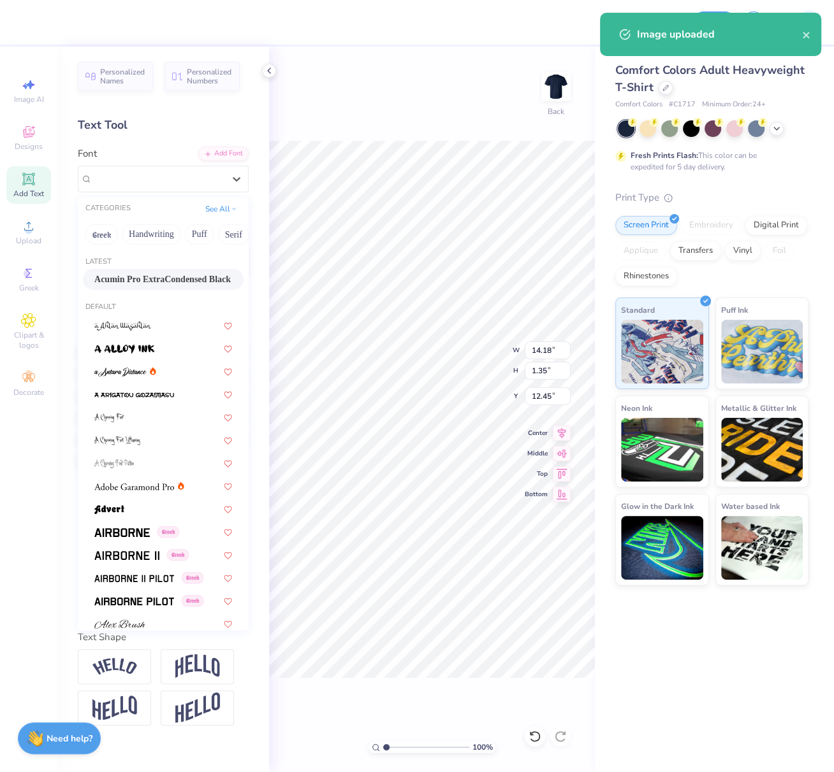
click at [144, 272] on div "Acumin Pro ExtraCondensed Black" at bounding box center [163, 279] width 161 height 21
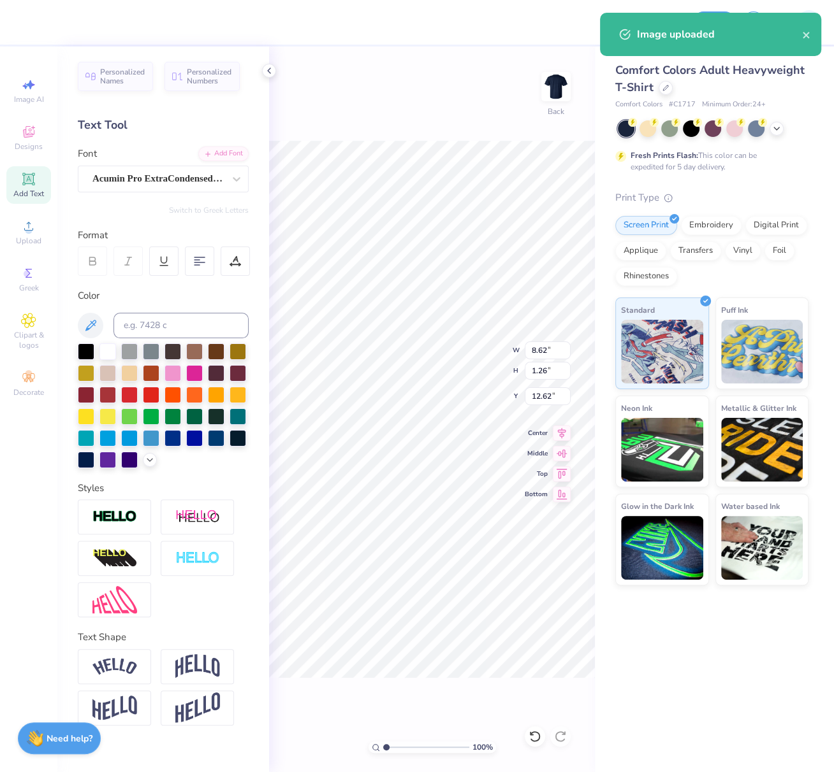
type input "8.62"
type input "1.26"
type input "12.62"
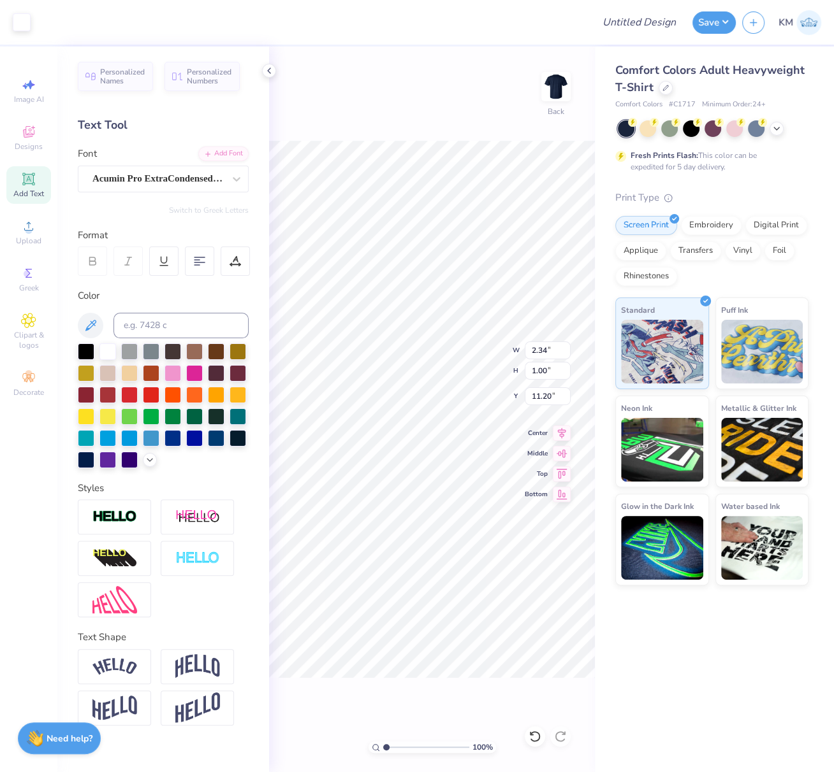
type input "11.31"
drag, startPoint x: 529, startPoint y: 347, endPoint x: 547, endPoint y: 353, distance: 18.7
click at [547, 352] on input "8.62" at bounding box center [548, 351] width 46 height 18
type input "12.00"
type input "3.59"
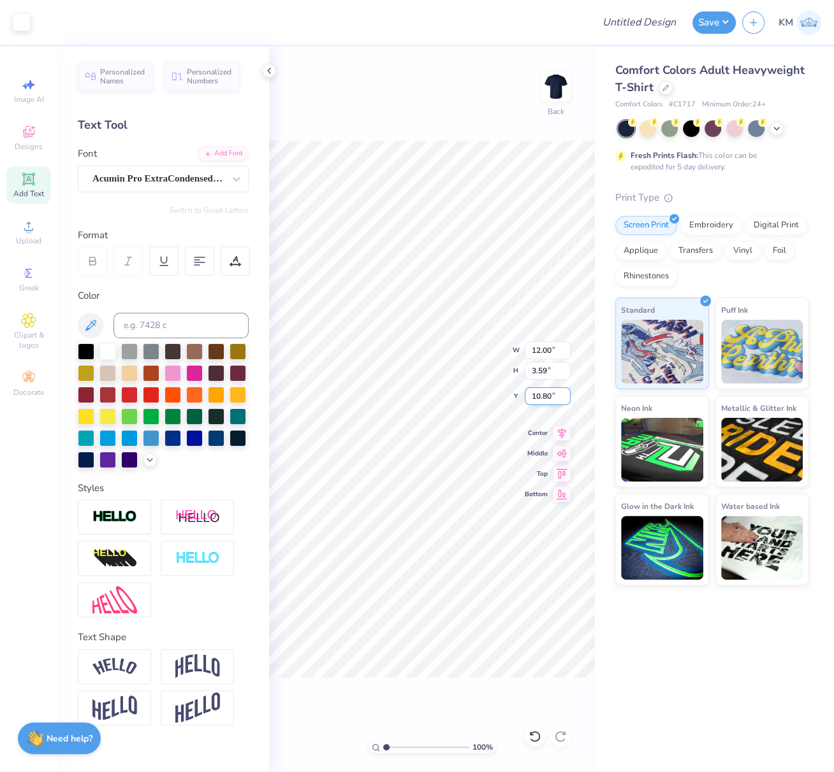
drag, startPoint x: 551, startPoint y: 396, endPoint x: 524, endPoint y: 400, distance: 27.1
click at [527, 397] on input "10.80" at bounding box center [548, 397] width 46 height 18
type input "3.00"
drag, startPoint x: 529, startPoint y: 350, endPoint x: 554, endPoint y: 351, distance: 24.9
click at [554, 351] on input "12.00" at bounding box center [548, 351] width 46 height 18
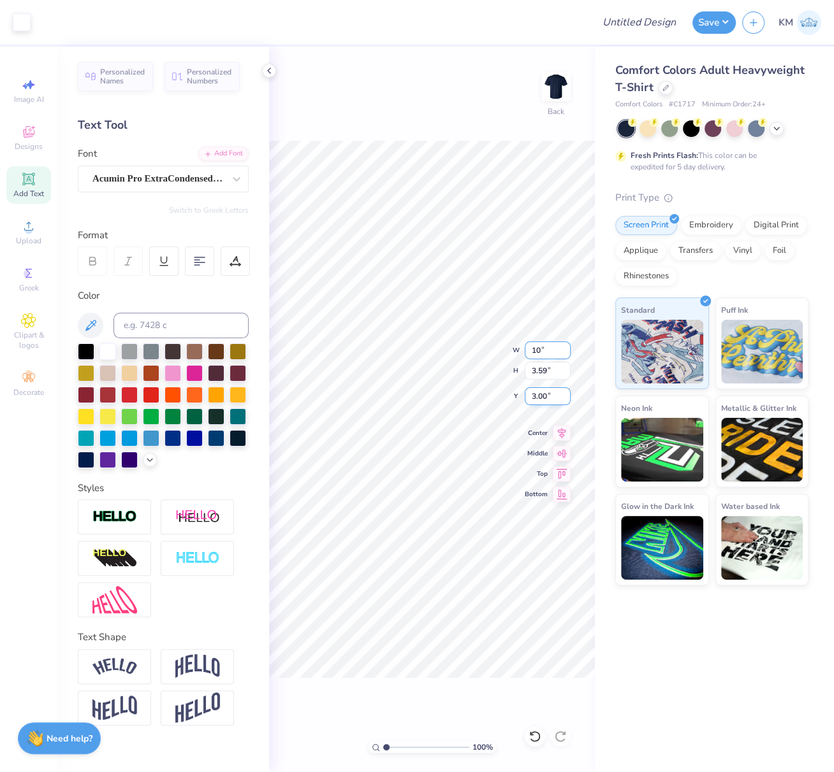
type input "10.00"
type input "2.99"
type input "3.30"
click at [523, 397] on div "100 % Back W 10.00 10.00 " H 2.99 2.99 " Y 3.30 3.30 " Center Middle Top Bottom" at bounding box center [432, 410] width 326 height 726
drag, startPoint x: 547, startPoint y: 398, endPoint x: 526, endPoint y: 398, distance: 21.0
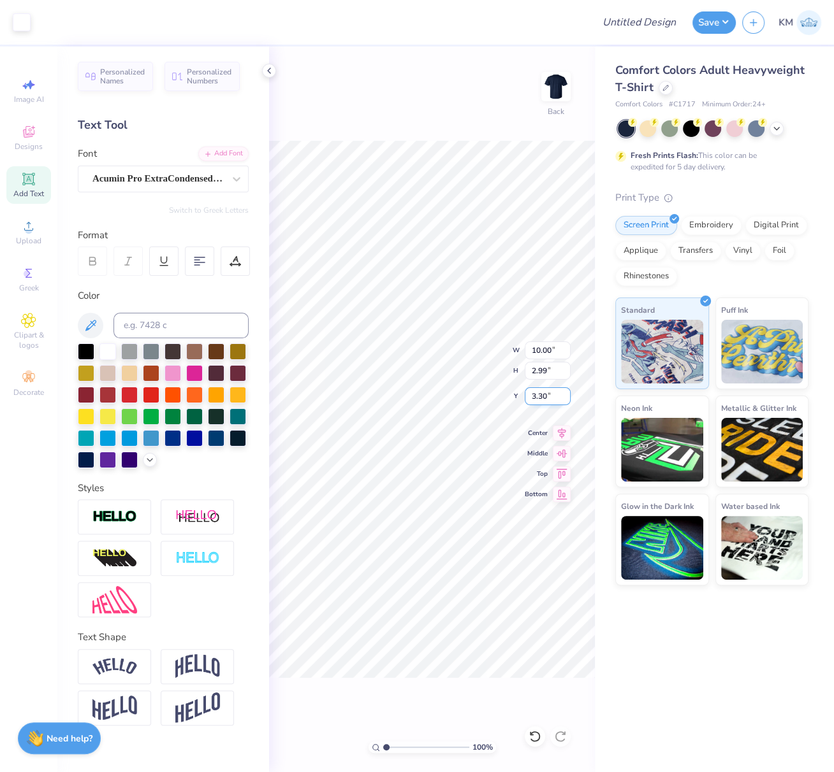
click at [528, 396] on input "3.30" at bounding box center [548, 397] width 46 height 18
type input "3.00"
drag, startPoint x: 563, startPoint y: 430, endPoint x: 550, endPoint y: 434, distance: 13.9
click at [563, 430] on icon at bounding box center [562, 431] width 18 height 15
click at [644, 22] on input "Design Title" at bounding box center [654, 22] width 62 height 25
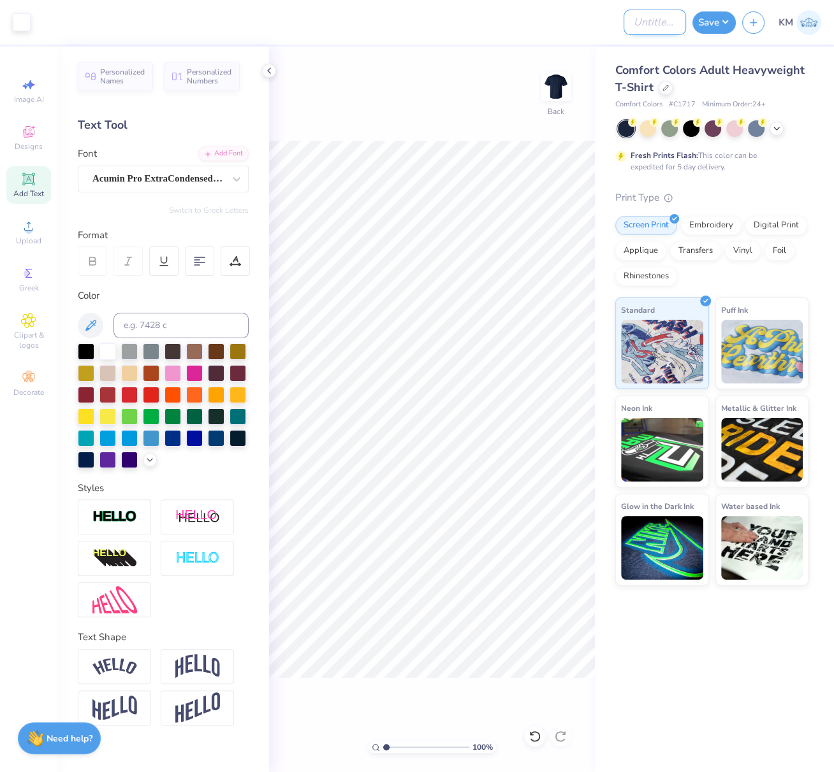
paste input "fonnts.com-Acumin_Pro_ExtraCondensed_Black.otf"
type input "fonnts.com-Acumin_Pro_ExtraCondensed_Black.otf"
paste input "FPS239603"
type input "FPS239603"
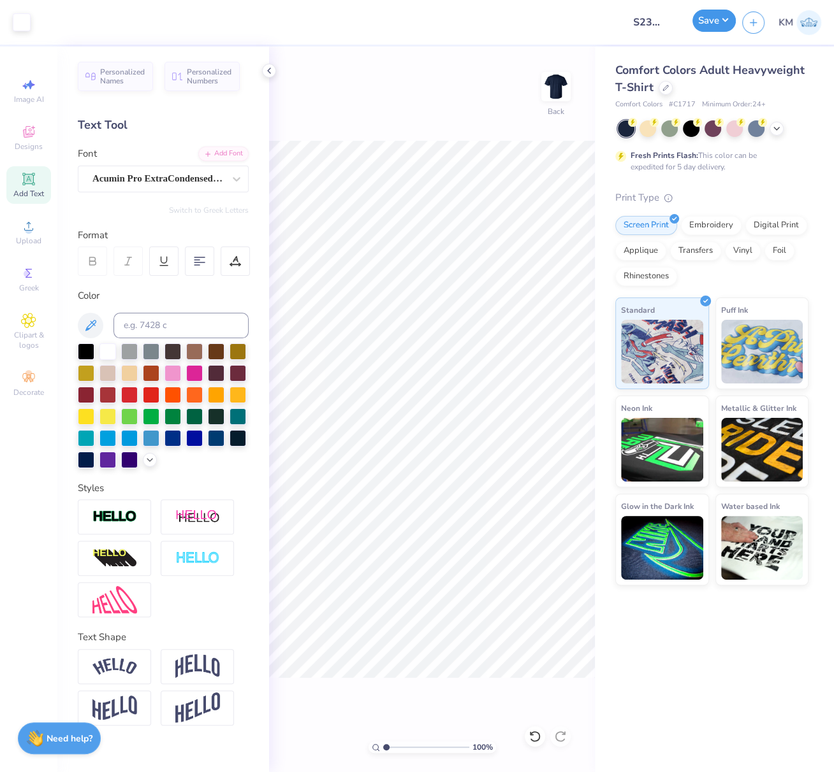
click at [718, 19] on button "Save" at bounding box center [713, 21] width 43 height 22
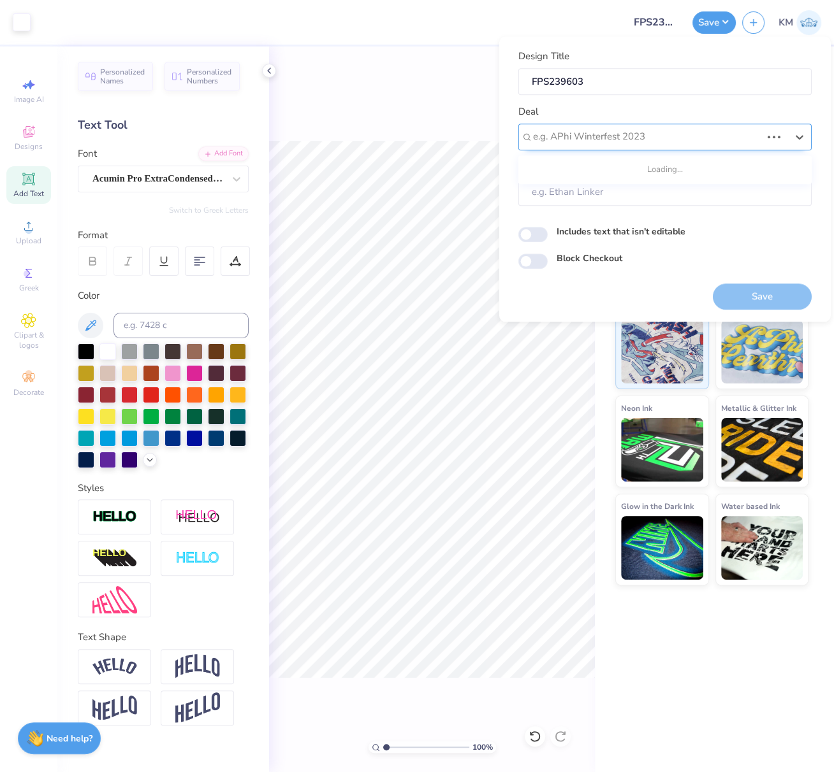
click at [600, 138] on div at bounding box center [647, 136] width 228 height 17
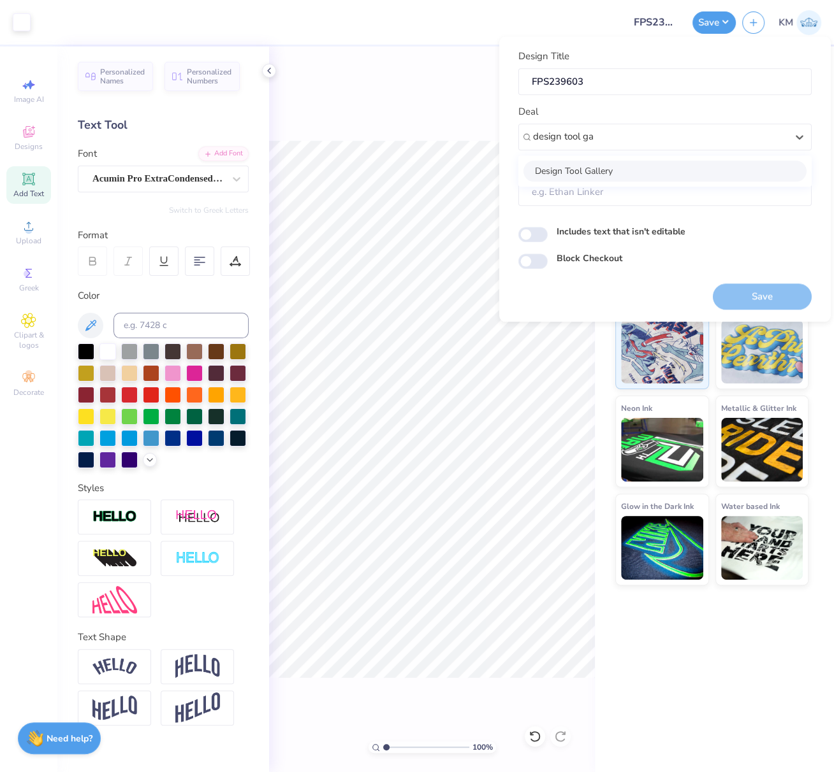
click at [611, 165] on div "Design Tool Gallery" at bounding box center [664, 171] width 283 height 21
type input "design tool ga"
type input "Design Tool Gallery User"
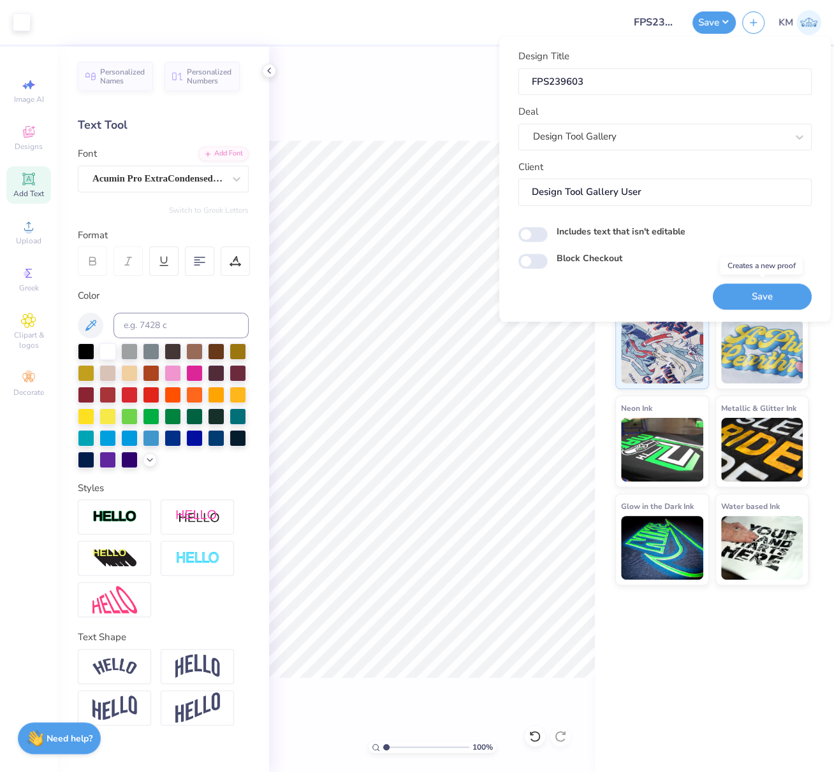
click at [764, 294] on button "Save" at bounding box center [762, 297] width 99 height 26
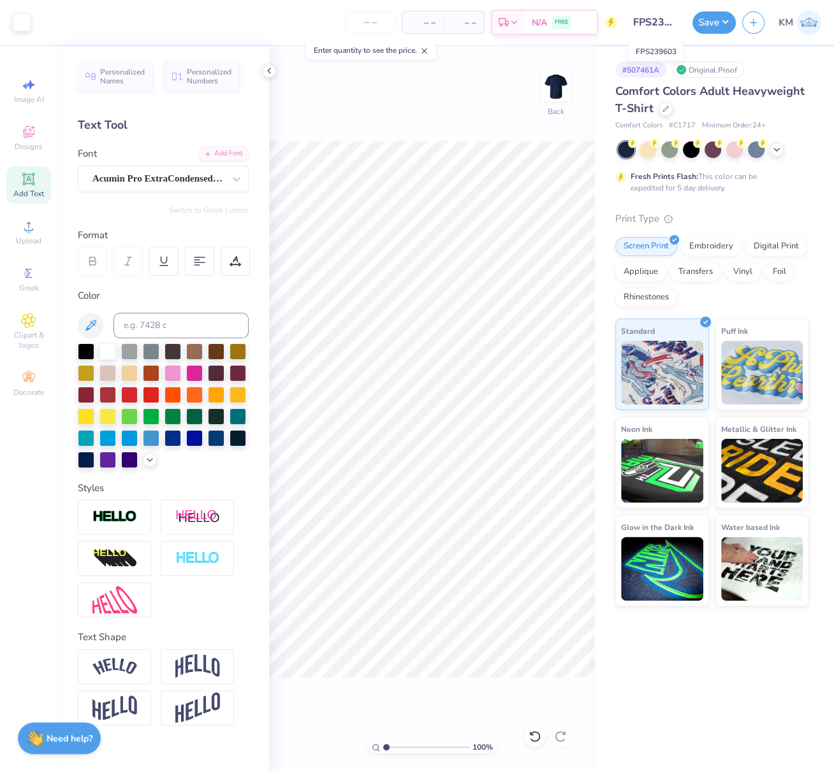
scroll to position [0, 12]
drag, startPoint x: 631, startPoint y: 23, endPoint x: 683, endPoint y: 26, distance: 51.7
click at [683, 26] on input "FPS239603" at bounding box center [654, 22] width 62 height 25
